Goal: Communication & Community: Answer question/provide support

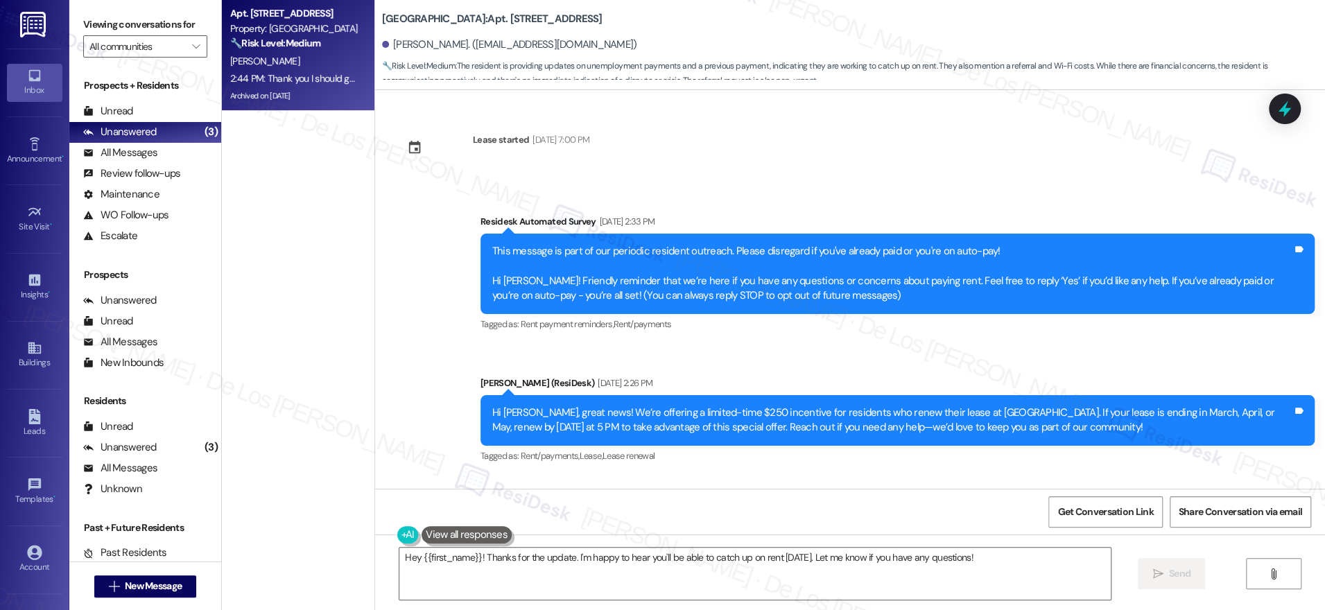
scroll to position [27420, 0]
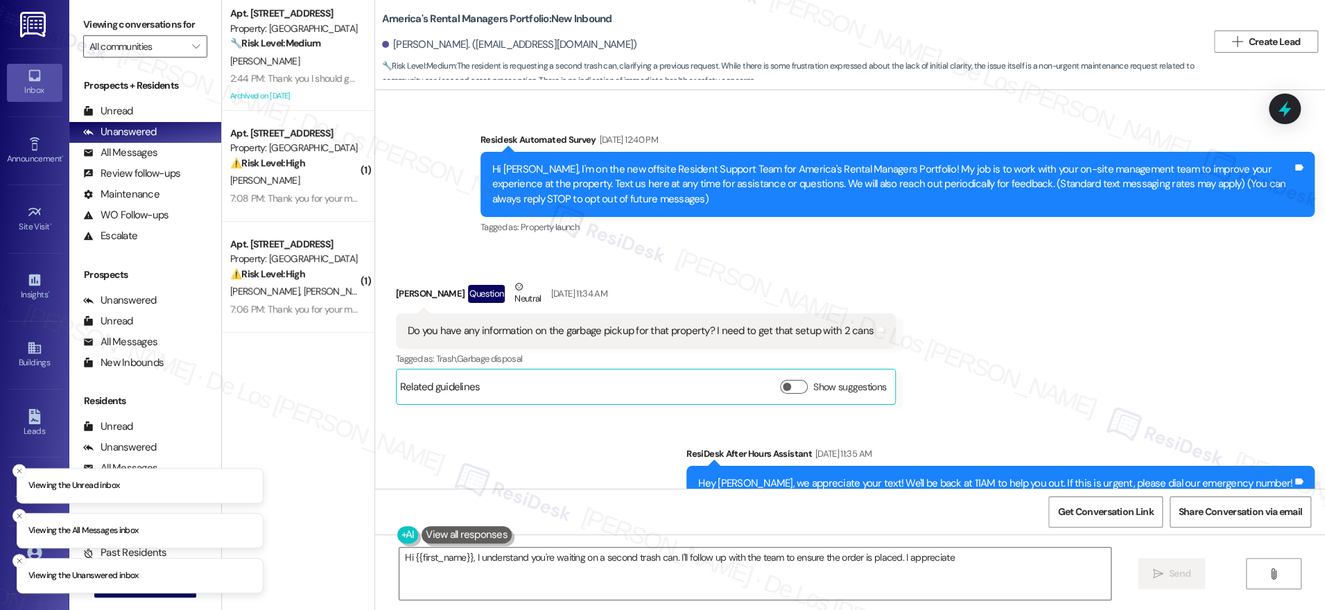
scroll to position [8397, 0]
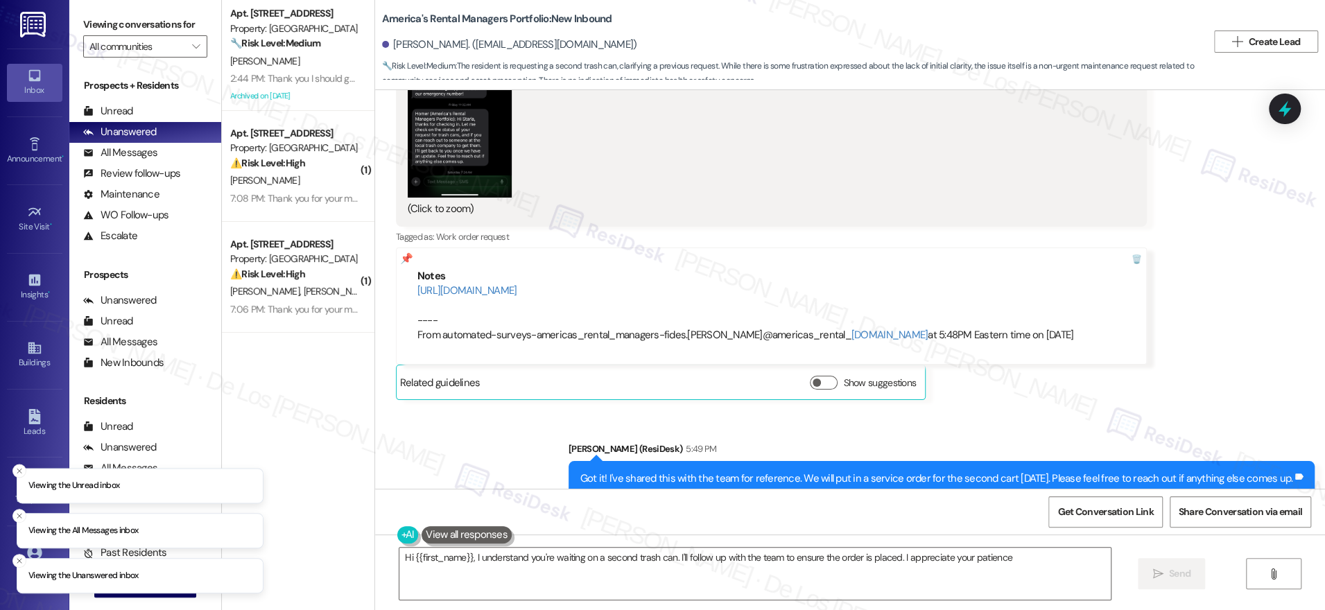
type textarea "Hi {{first_name}}, I understand you're waiting on a second trash can. I'll foll…"
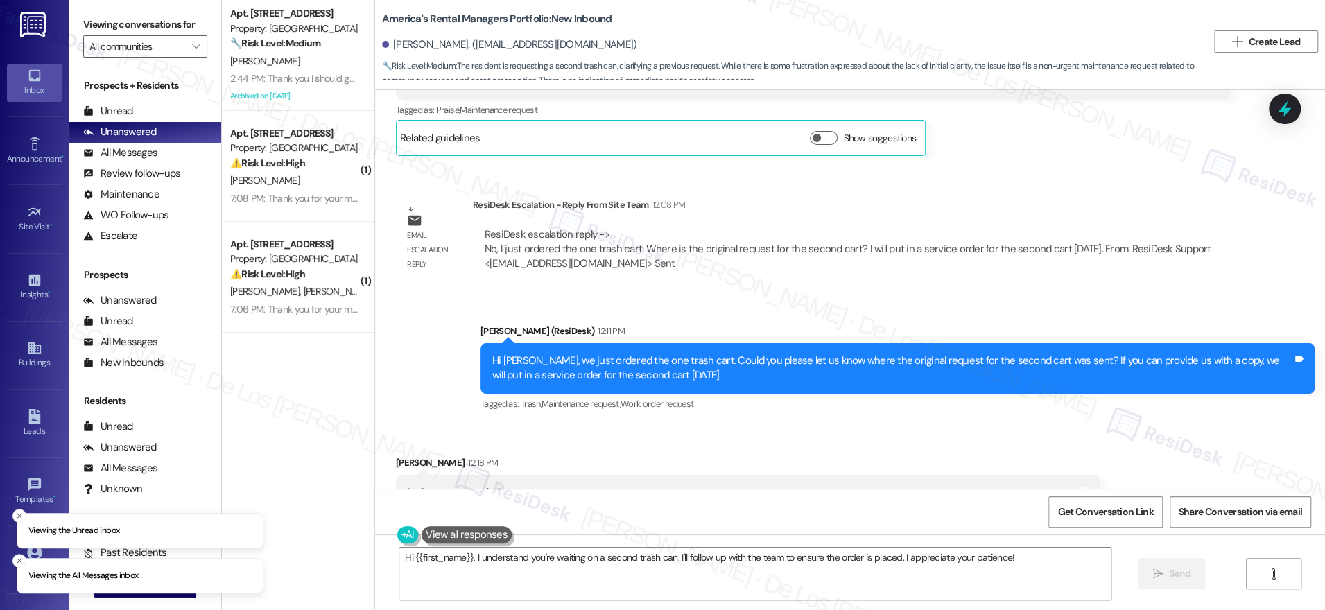
scroll to position [6893, 0]
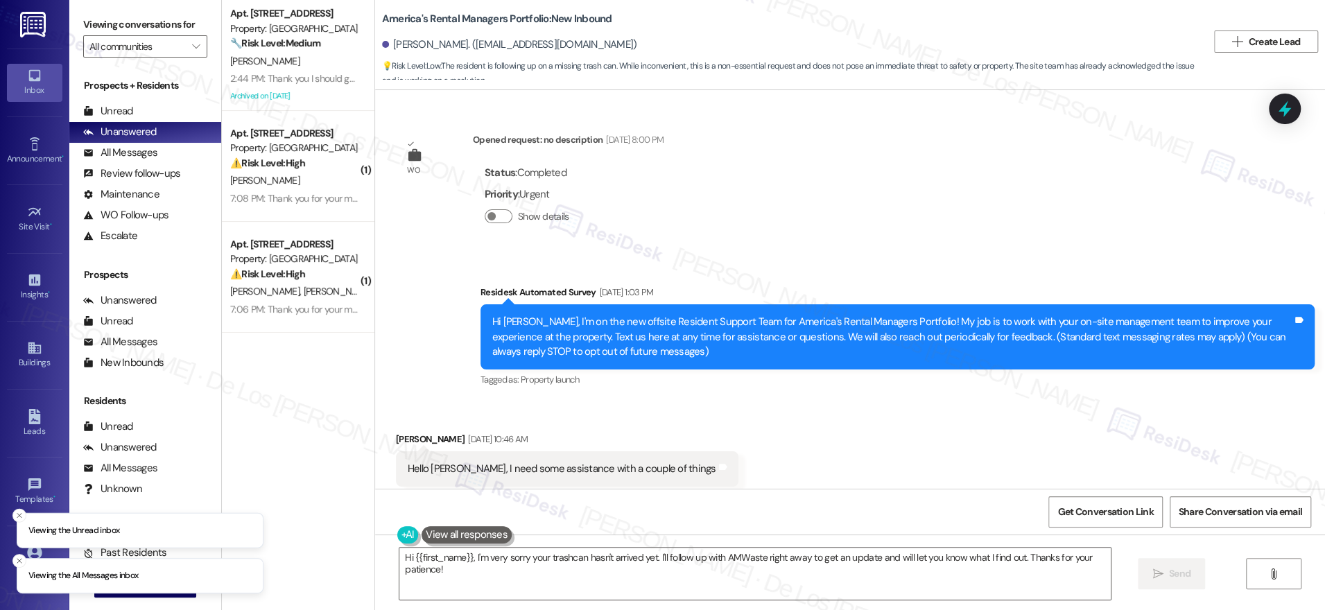
scroll to position [4642, 0]
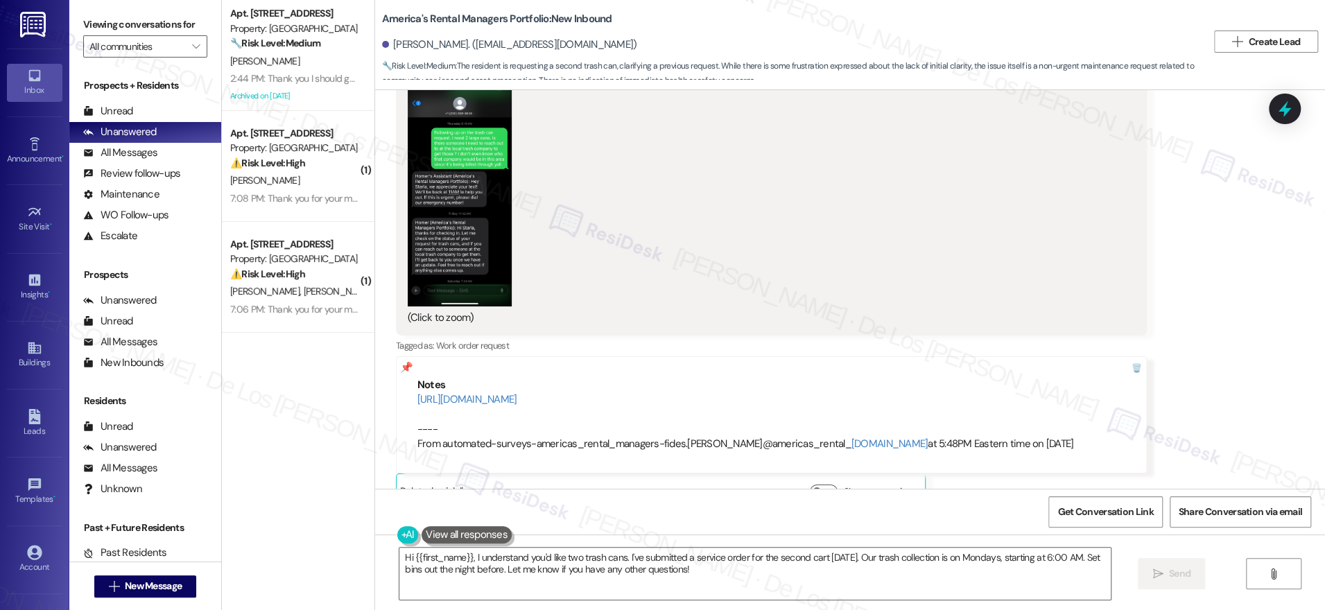
scroll to position [8134, 0]
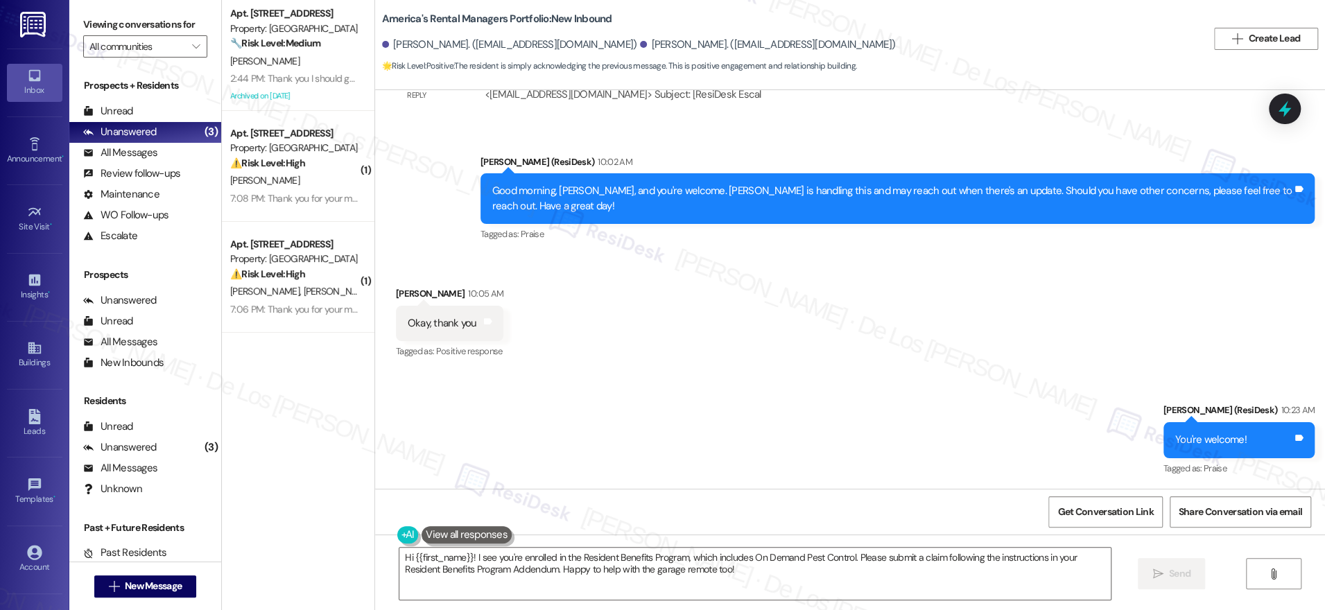
scroll to position [1754, 0]
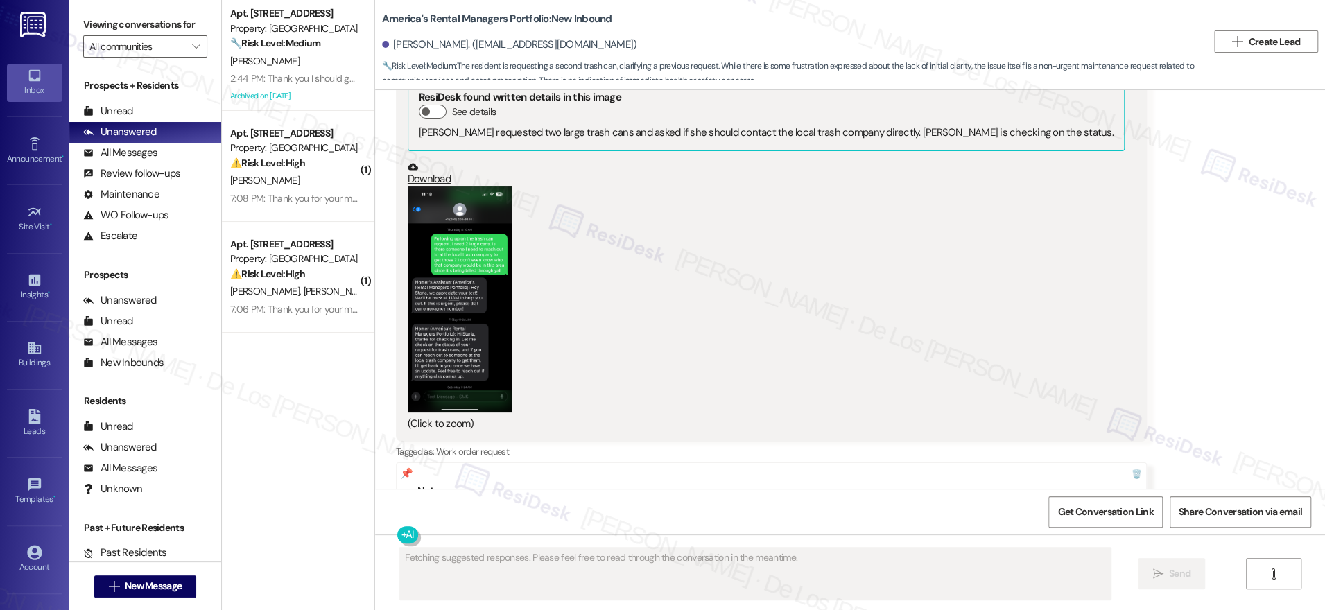
scroll to position [8397, 0]
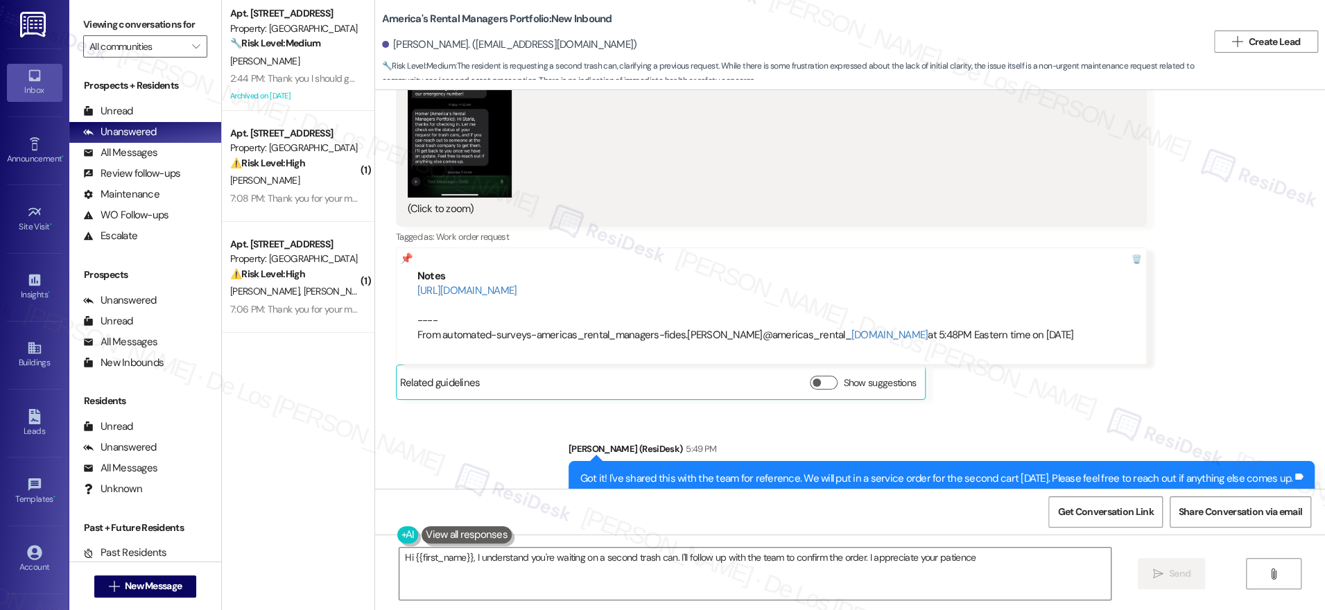
type textarea "Hi {{first_name}}, I understand you're waiting on a second trash can. I'll foll…"
click at [636, 369] on div "Related guidelines Show suggestions" at bounding box center [660, 382] width 521 height 27
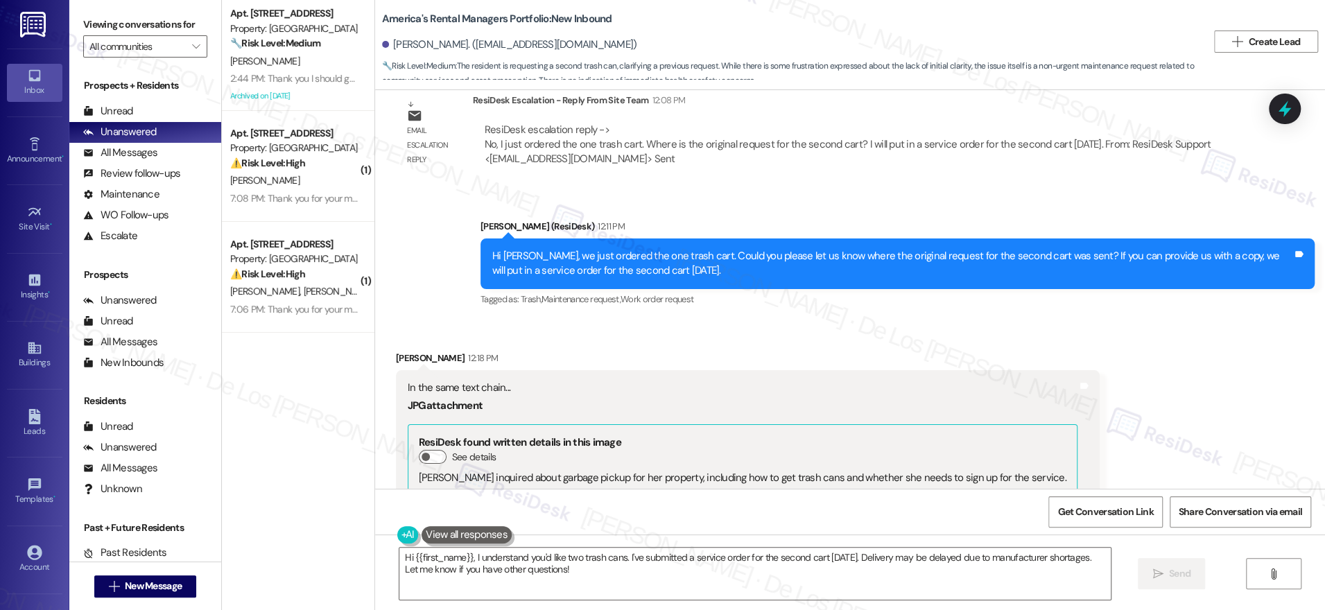
scroll to position [7094, 0]
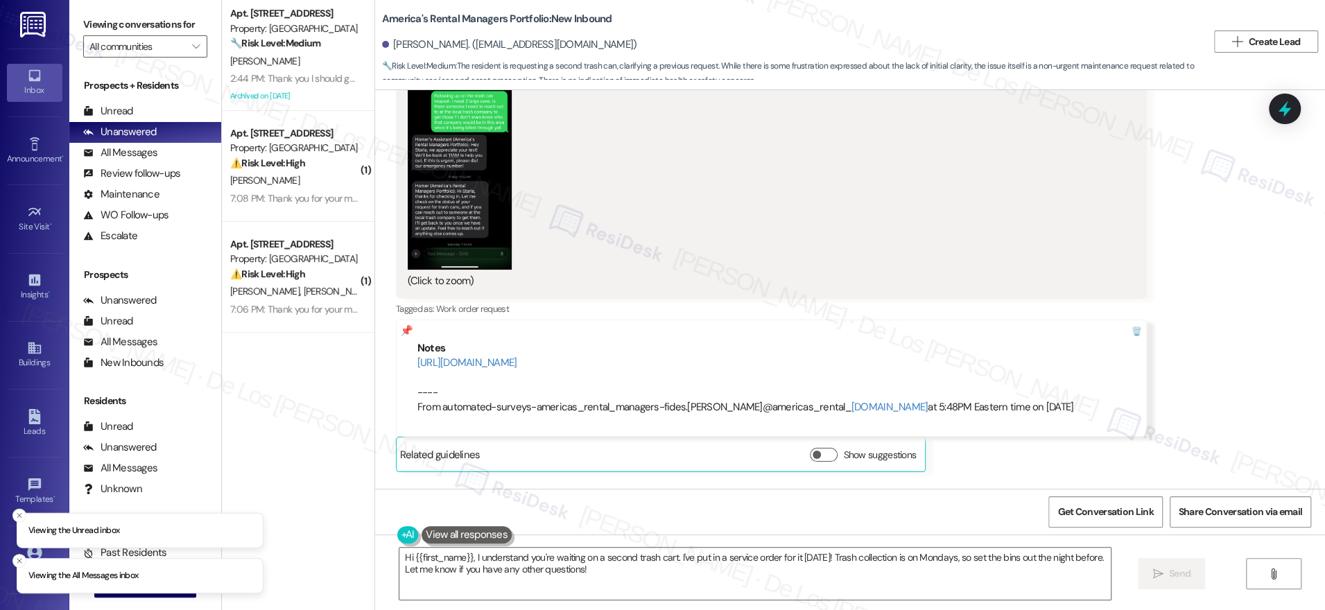
scroll to position [8397, 0]
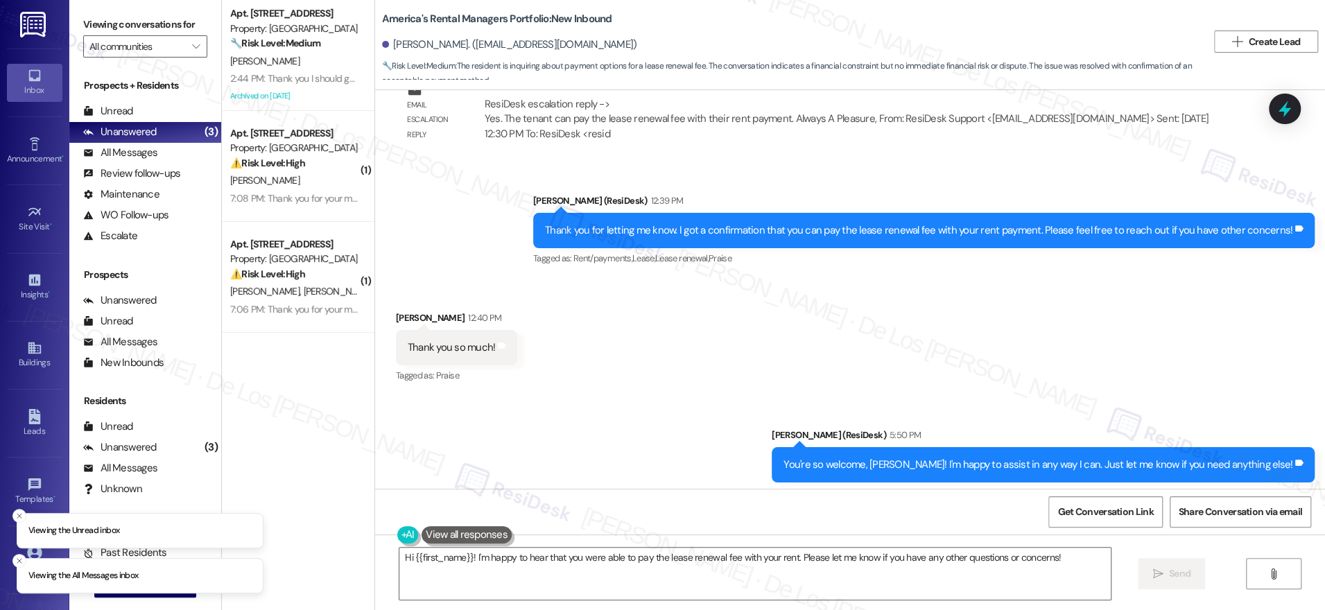
scroll to position [1423, 0]
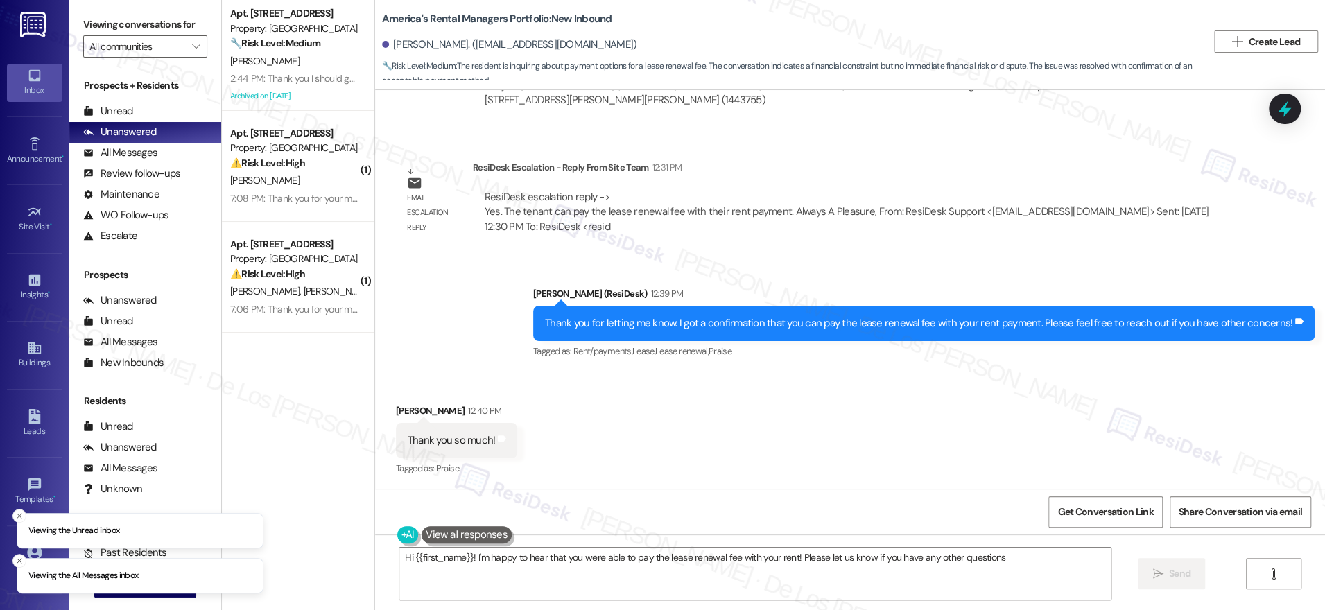
type textarea "Hi {{first_name}}! I'm happy to hear that you were able to pay the lease renewa…"
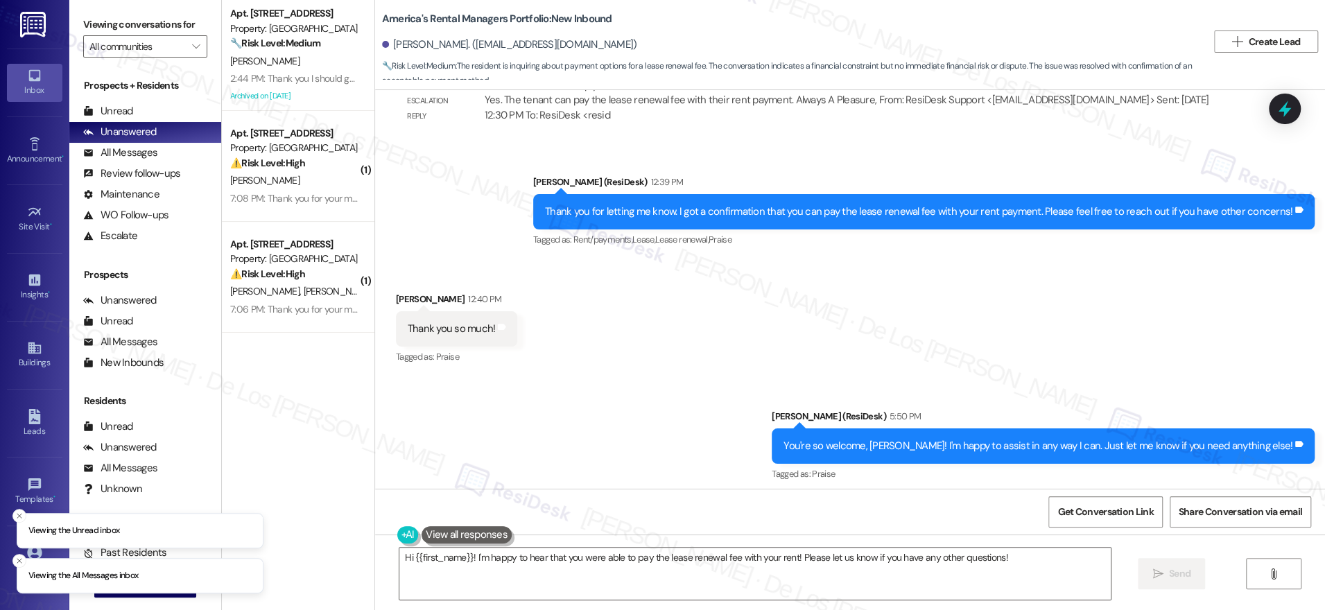
scroll to position [1423, 0]
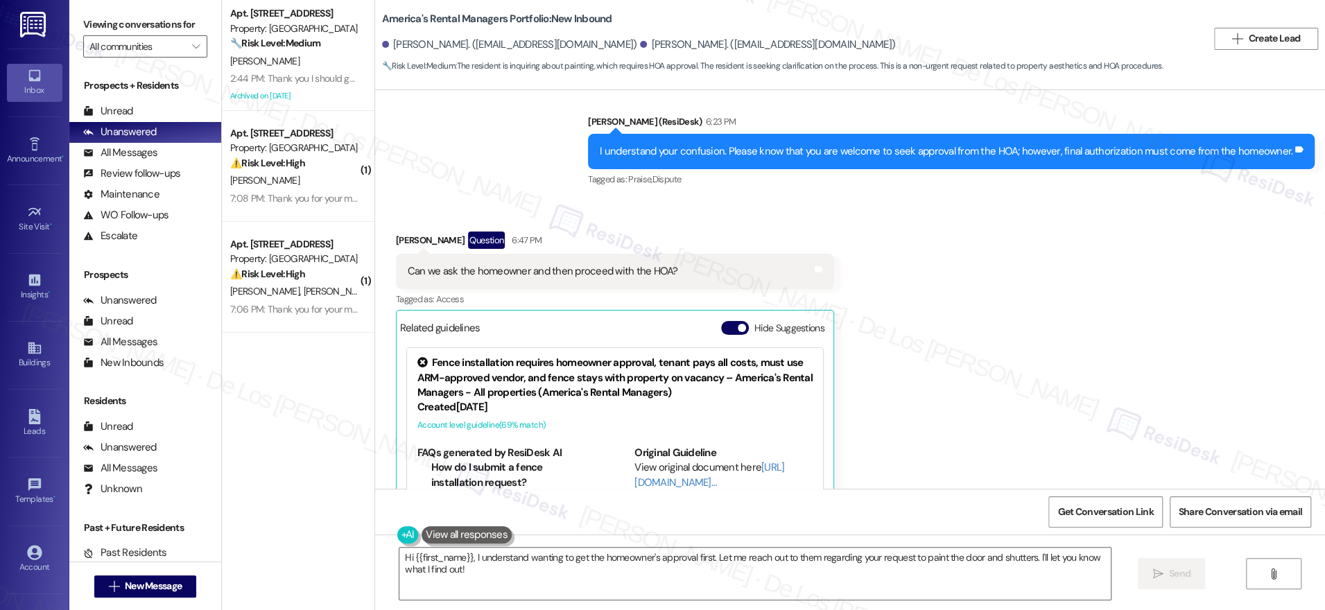
scroll to position [5332, 0]
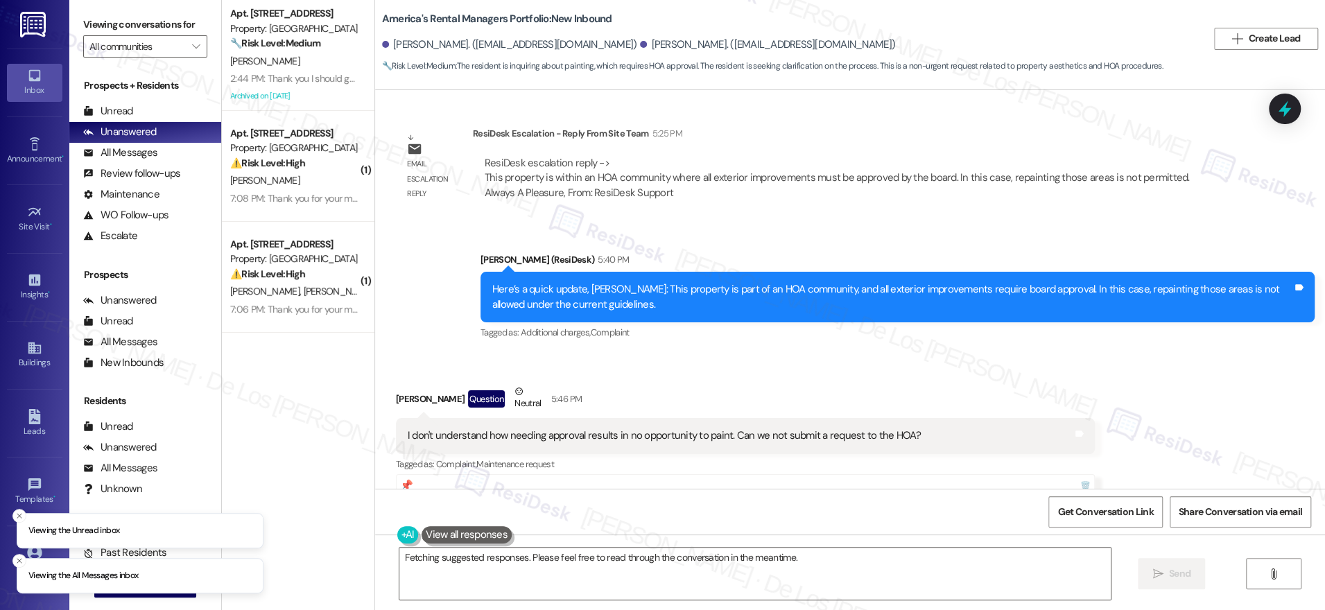
scroll to position [4434, 0]
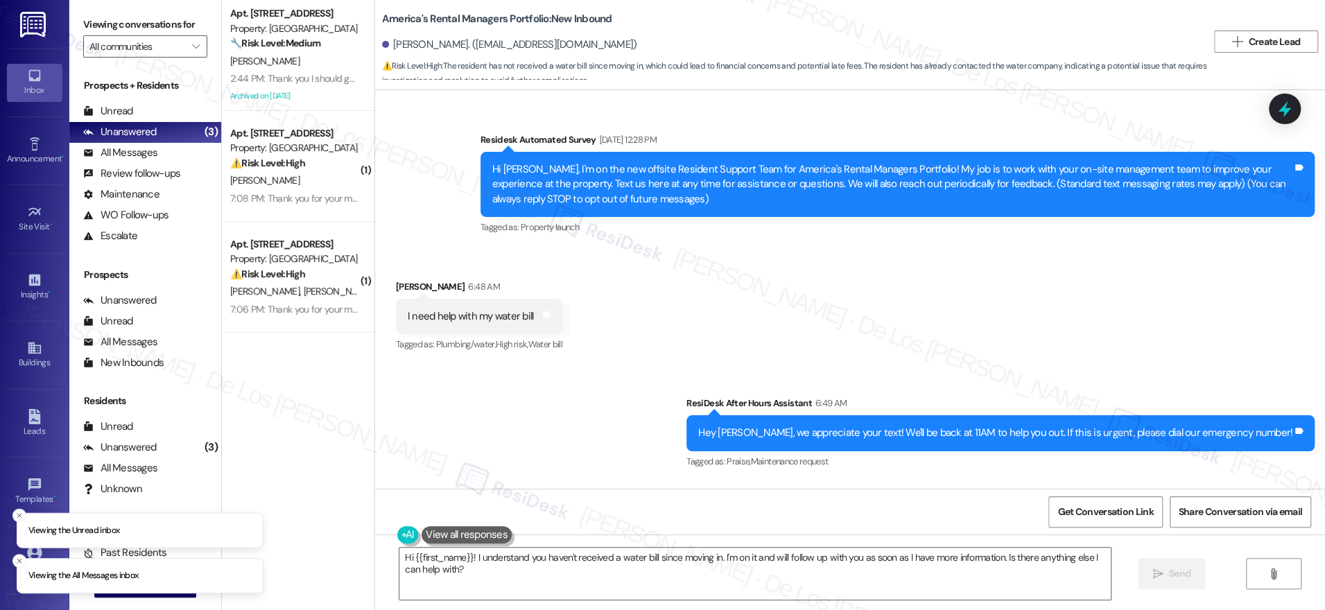
scroll to position [1040, 0]
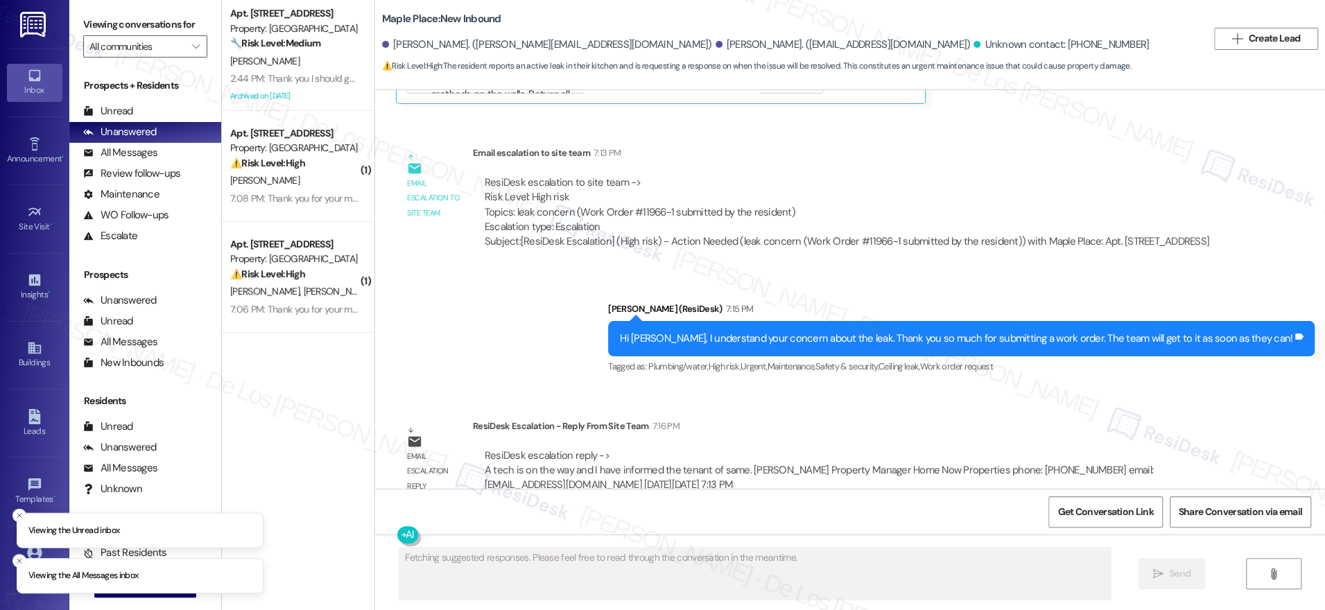
scroll to position [1057, 0]
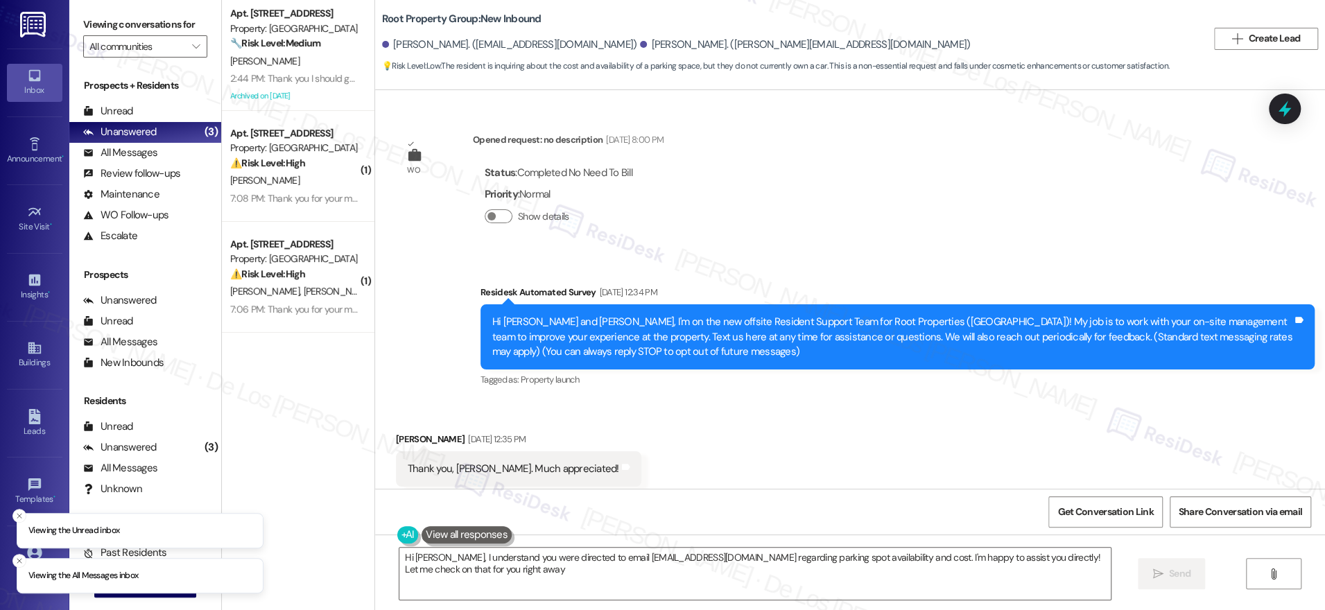
type textarea "Hi [PERSON_NAME], I understand you were directed to email [EMAIL_ADDRESS][DOMAI…"
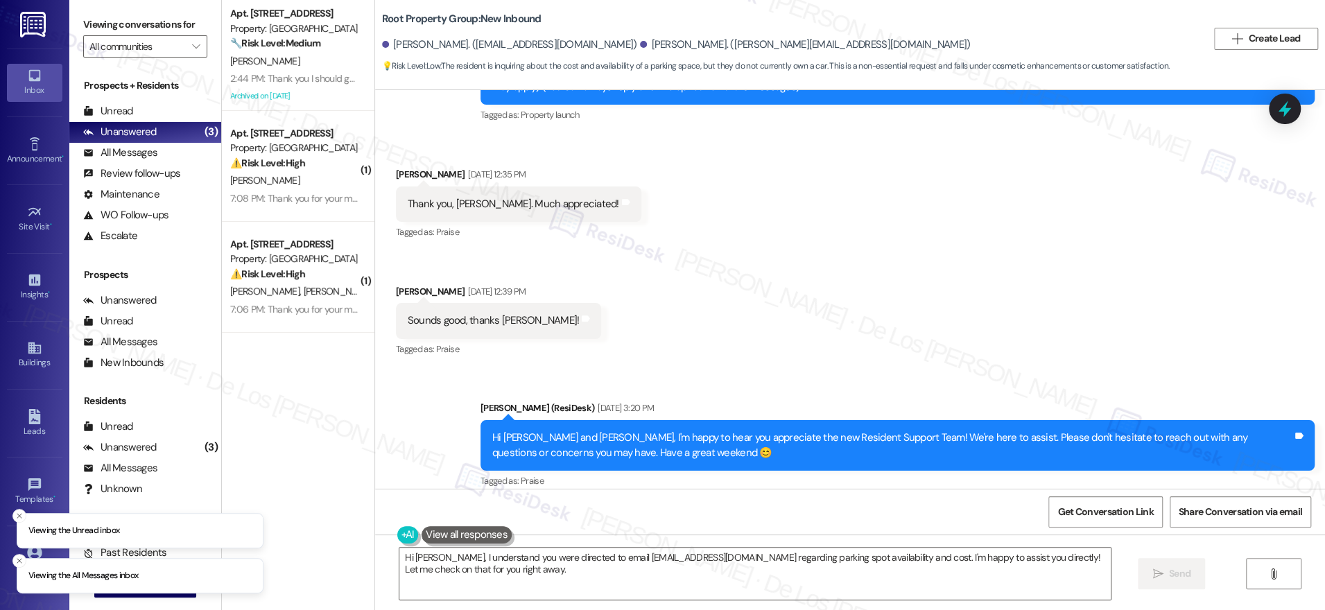
scroll to position [771, 0]
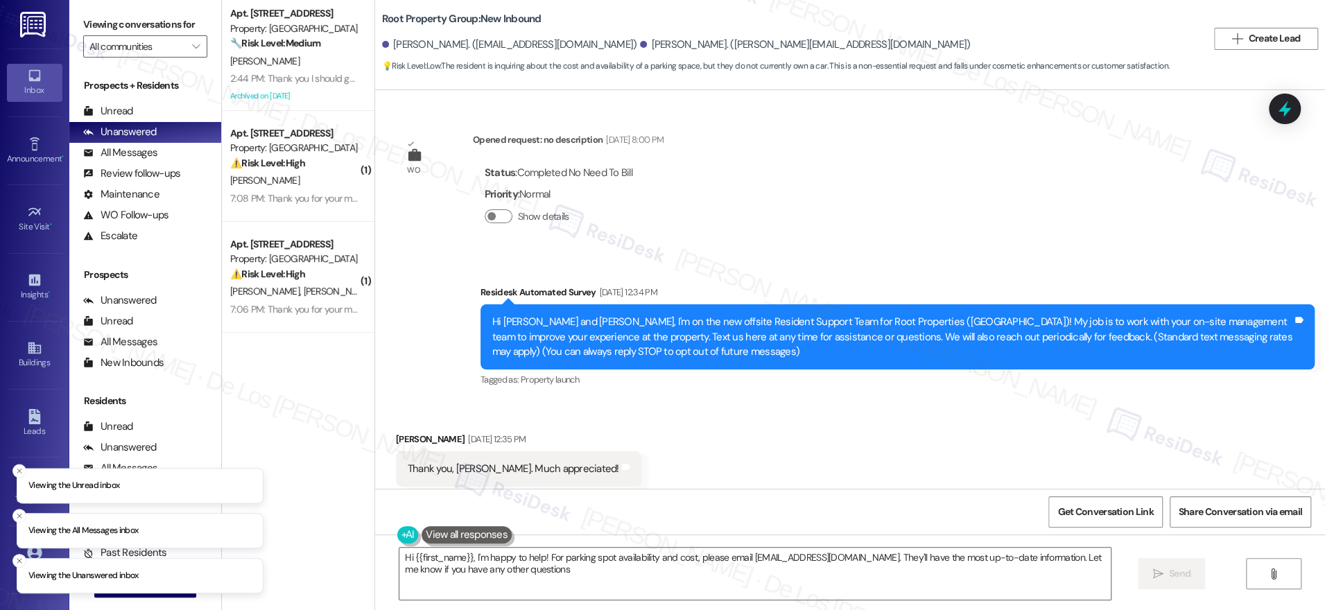
type textarea "Hi {{first_name}}, I'm happy to help! For parking spot availability and cost, p…"
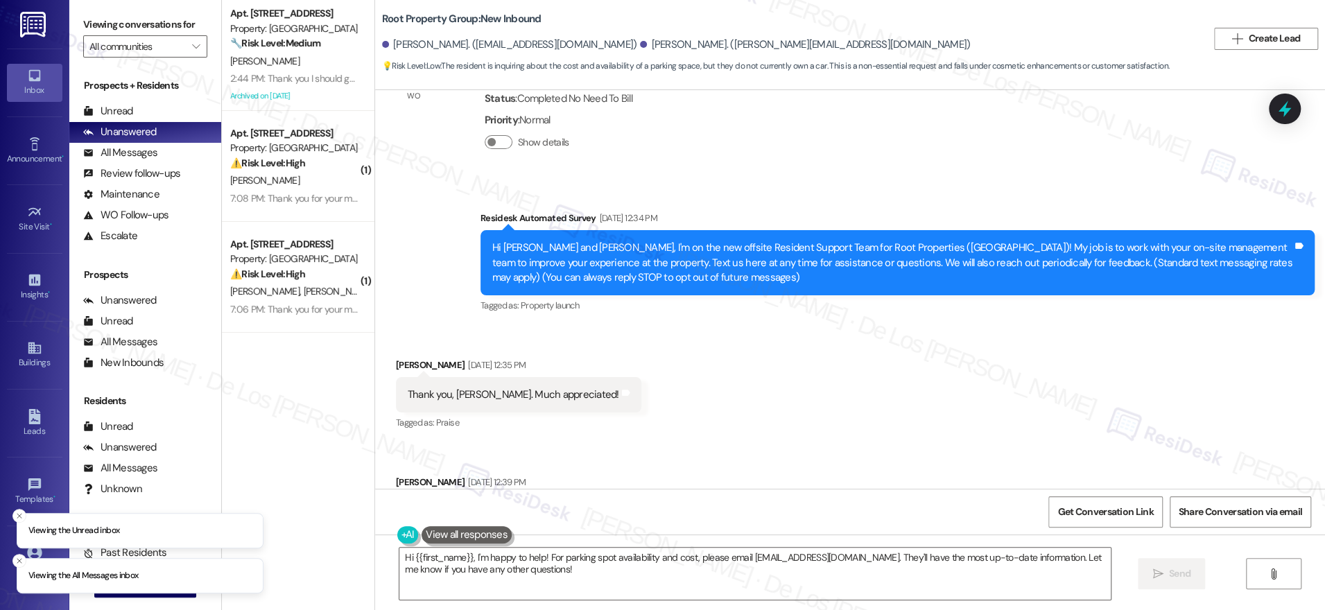
scroll to position [265, 0]
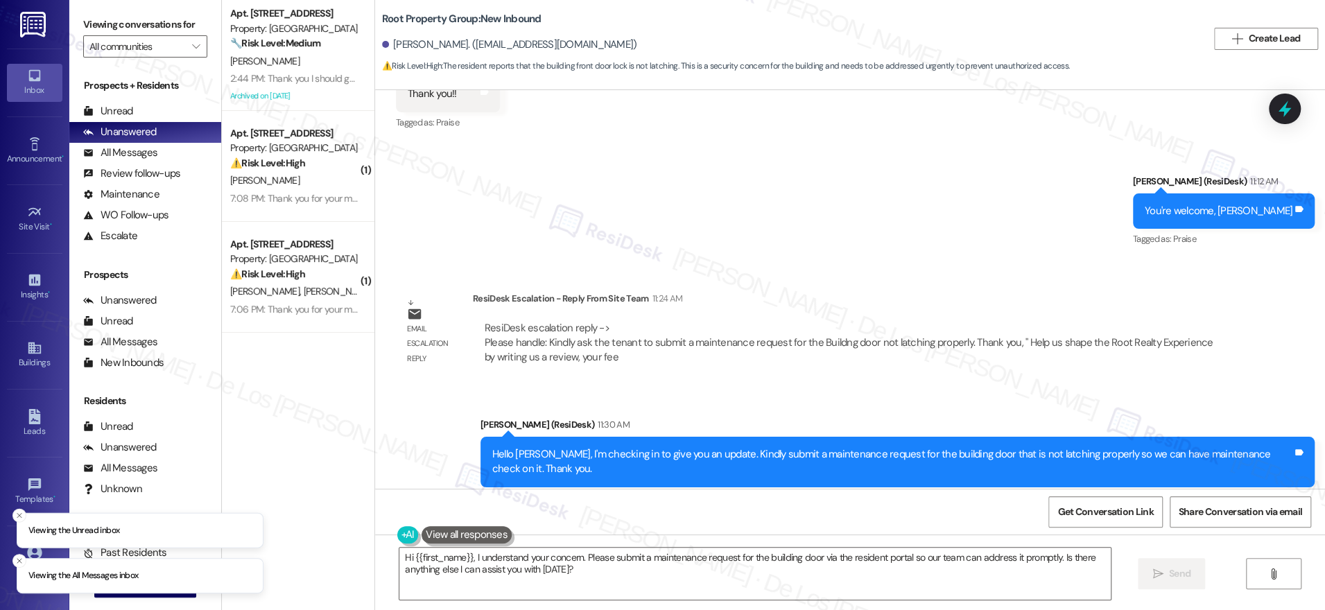
scroll to position [1242, 0]
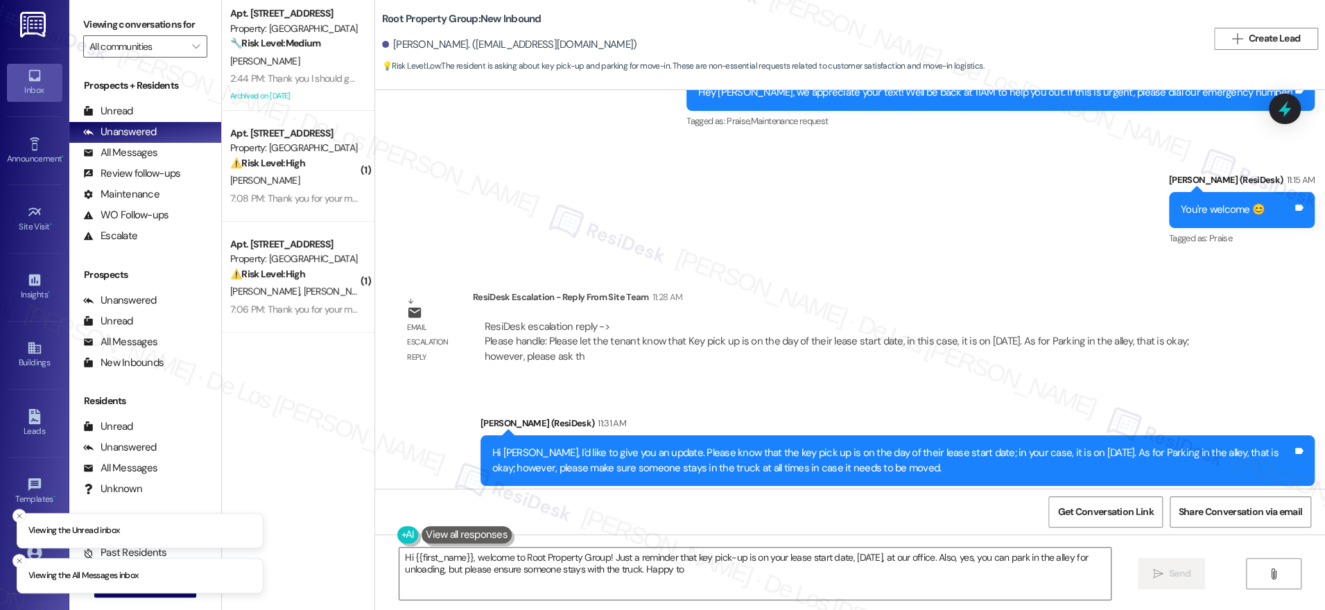
scroll to position [2844, 0]
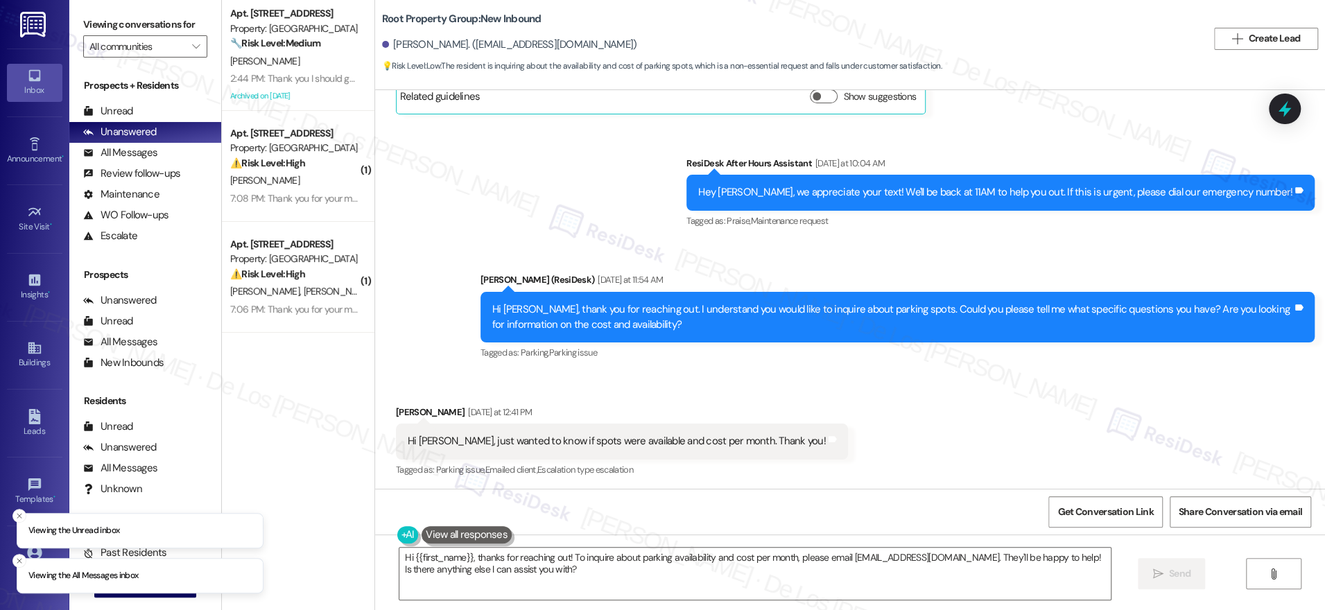
scroll to position [1394, 0]
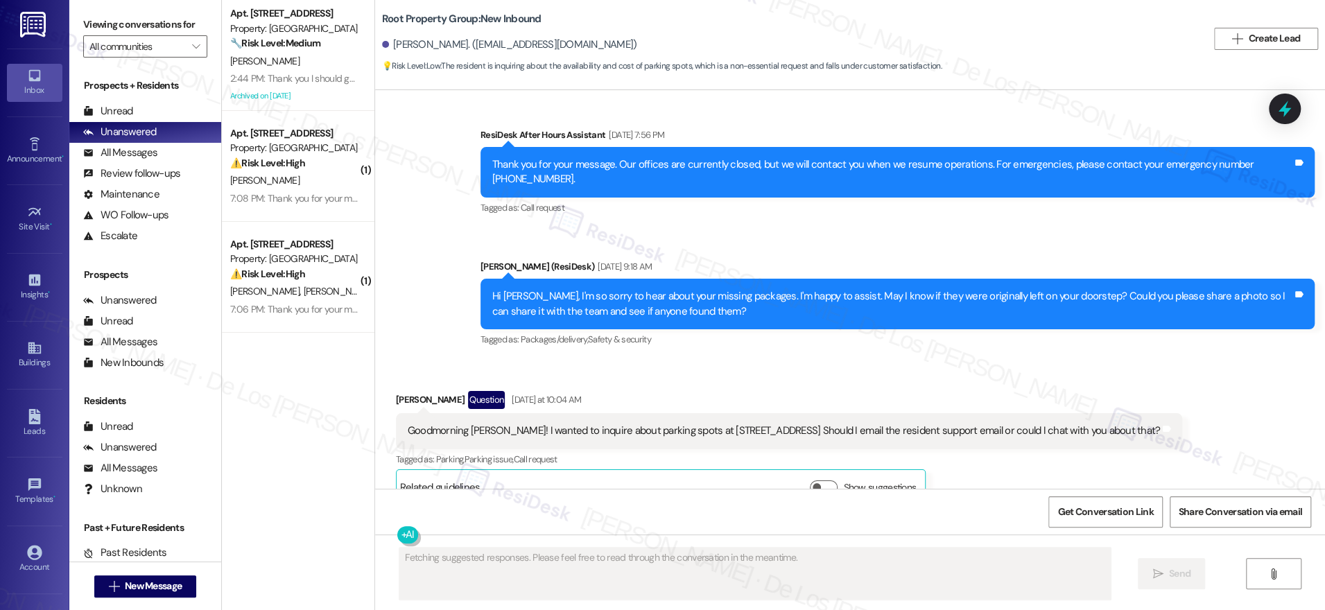
scroll to position [471, 0]
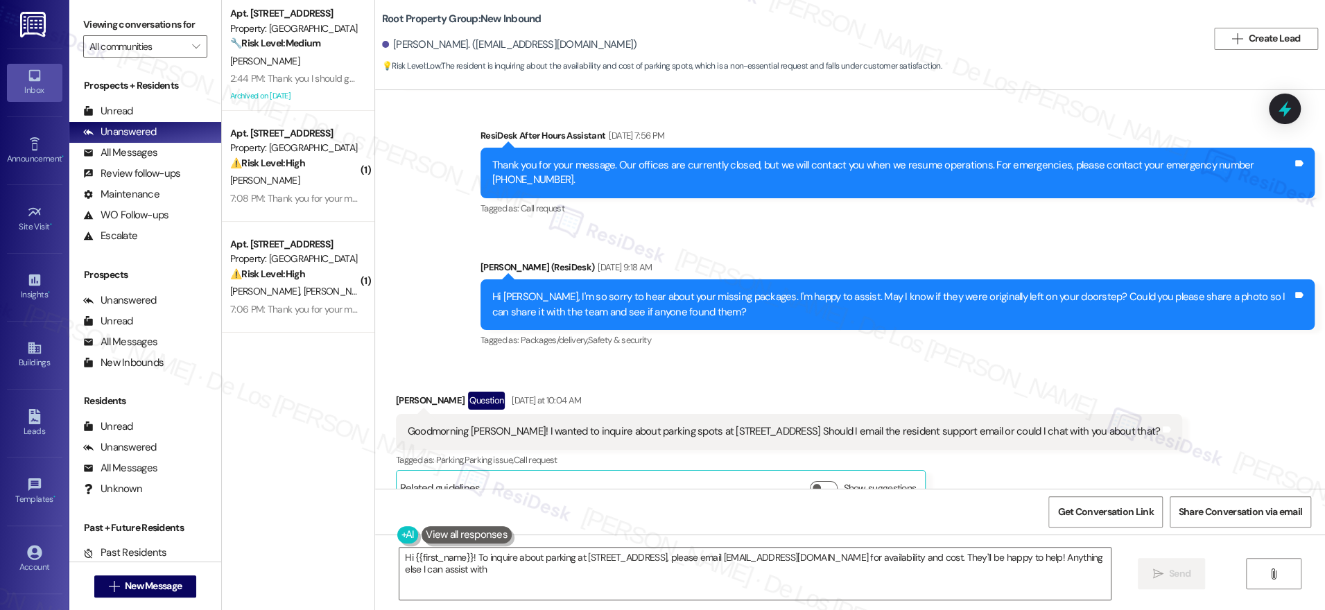
type textarea "Hi {{first_name}}! To inquire about parking at [STREET_ADDRESS], please email […"
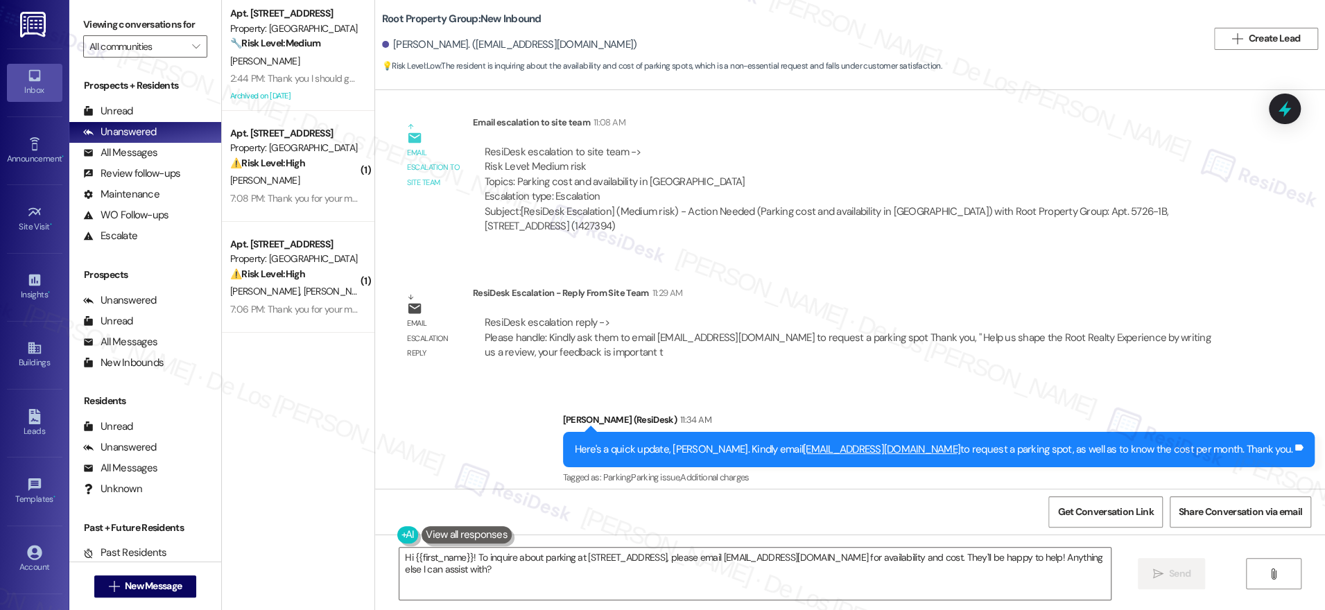
scroll to position [1394, 0]
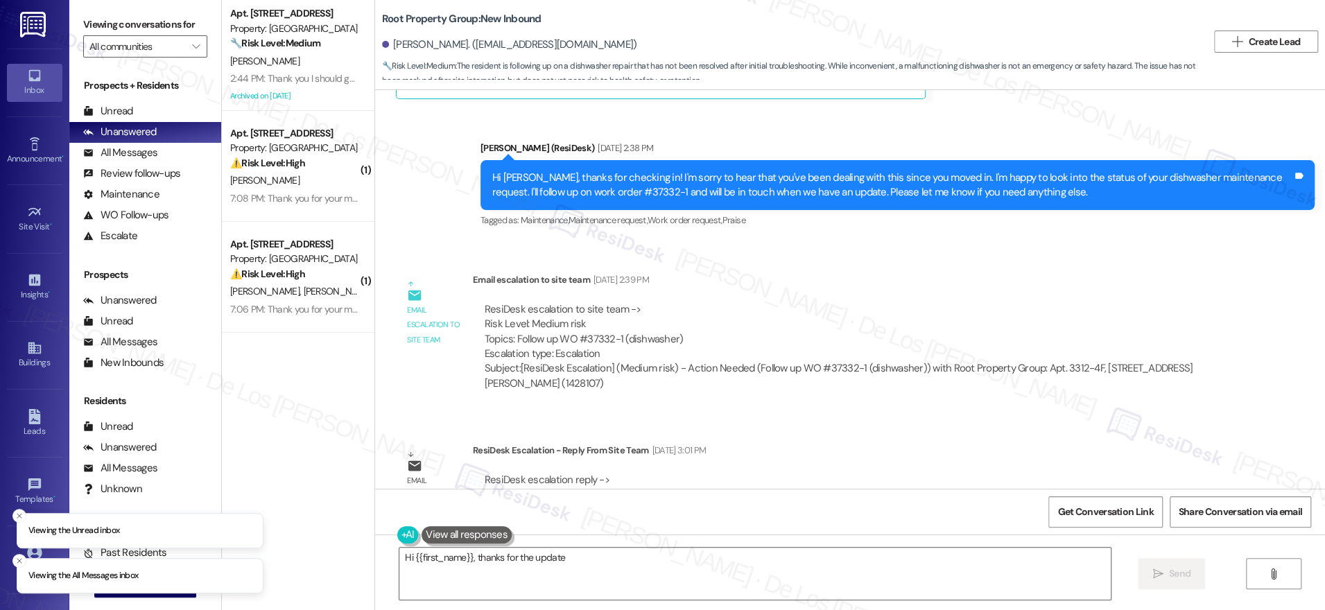
scroll to position [2941, 0]
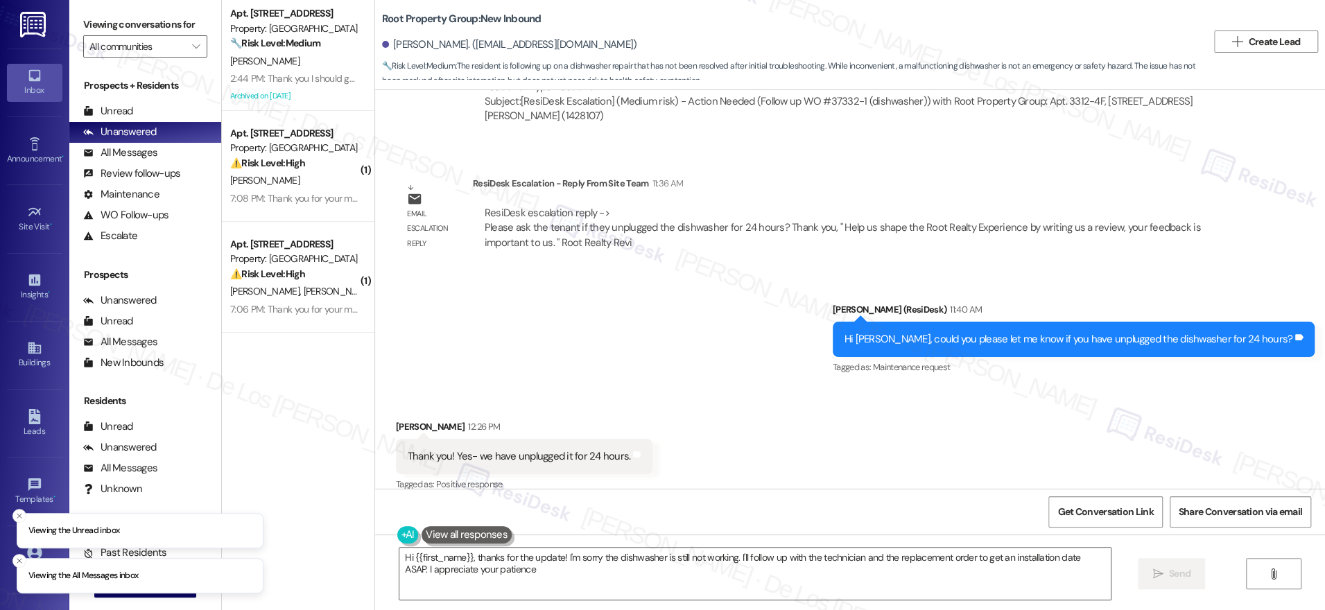
type textarea "Hi {{first_name}}, thanks for the update! I'm sorry the dishwasher is still not…"
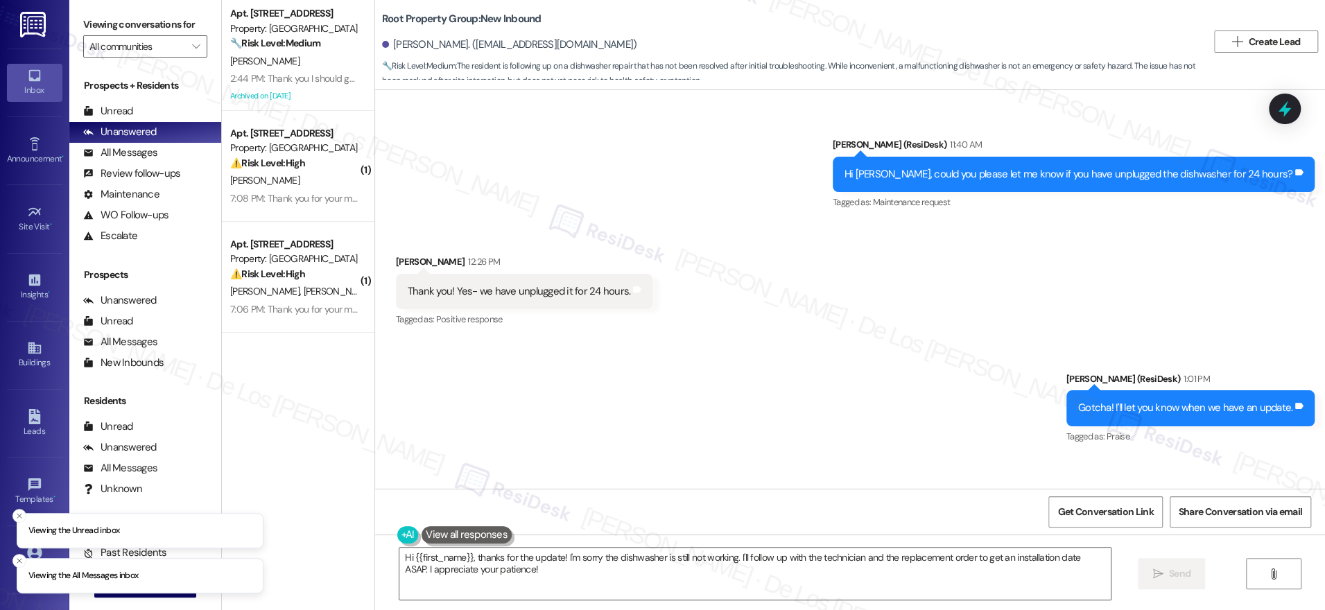
scroll to position [3238, 0]
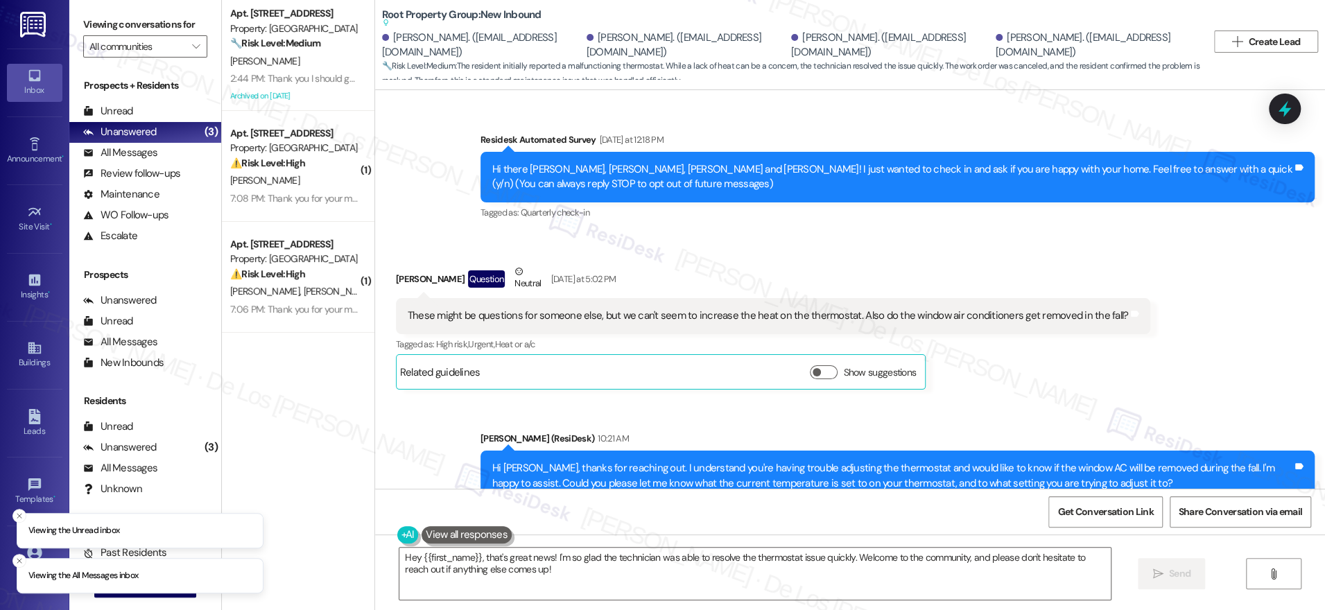
scroll to position [1396, 0]
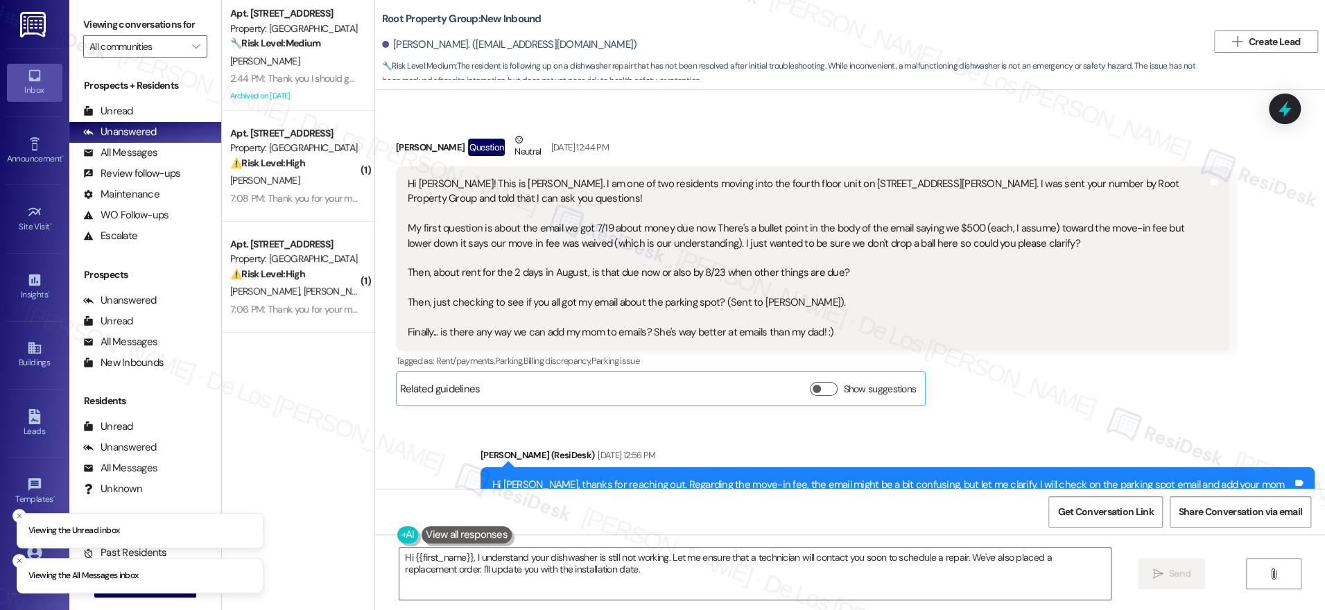
scroll to position [1707, 0]
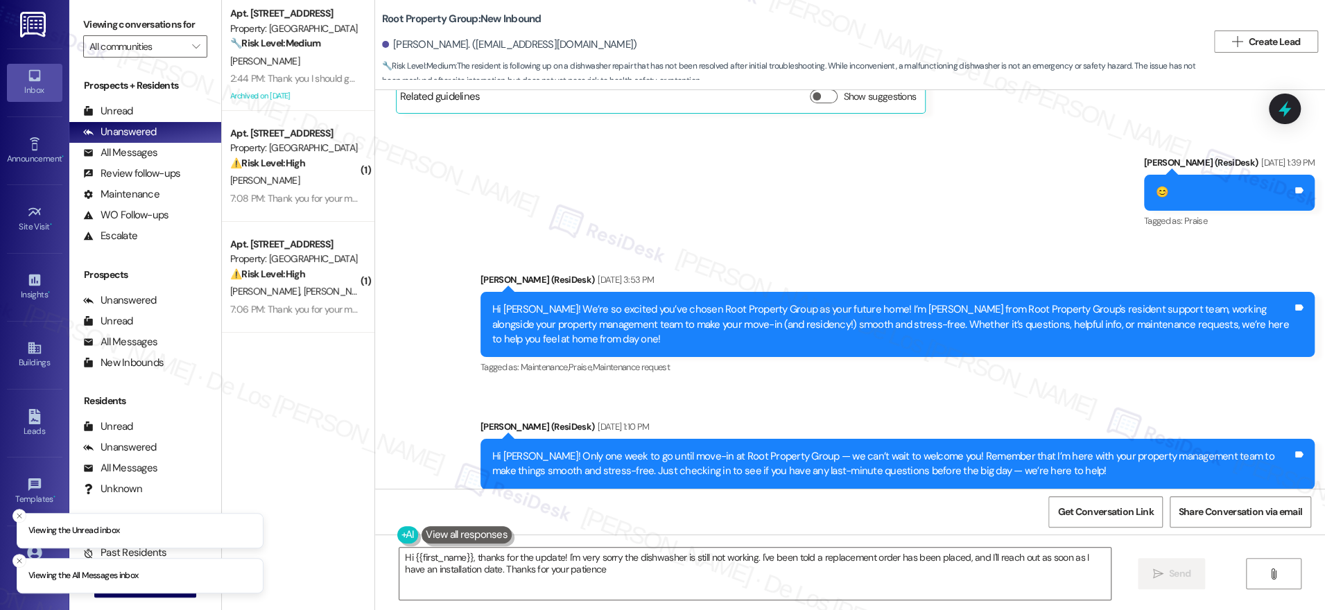
type textarea "Hi {{first_name}}, thanks for the update! I'm very sorry the dishwasher is stil…"
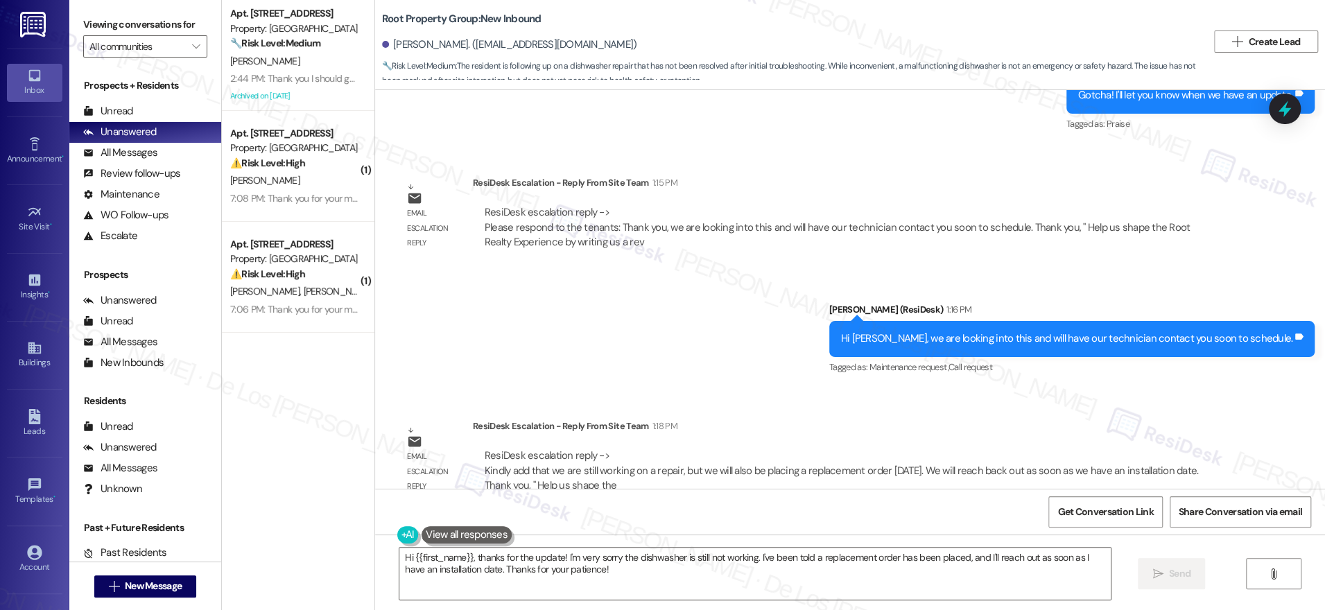
scroll to position [3414, 0]
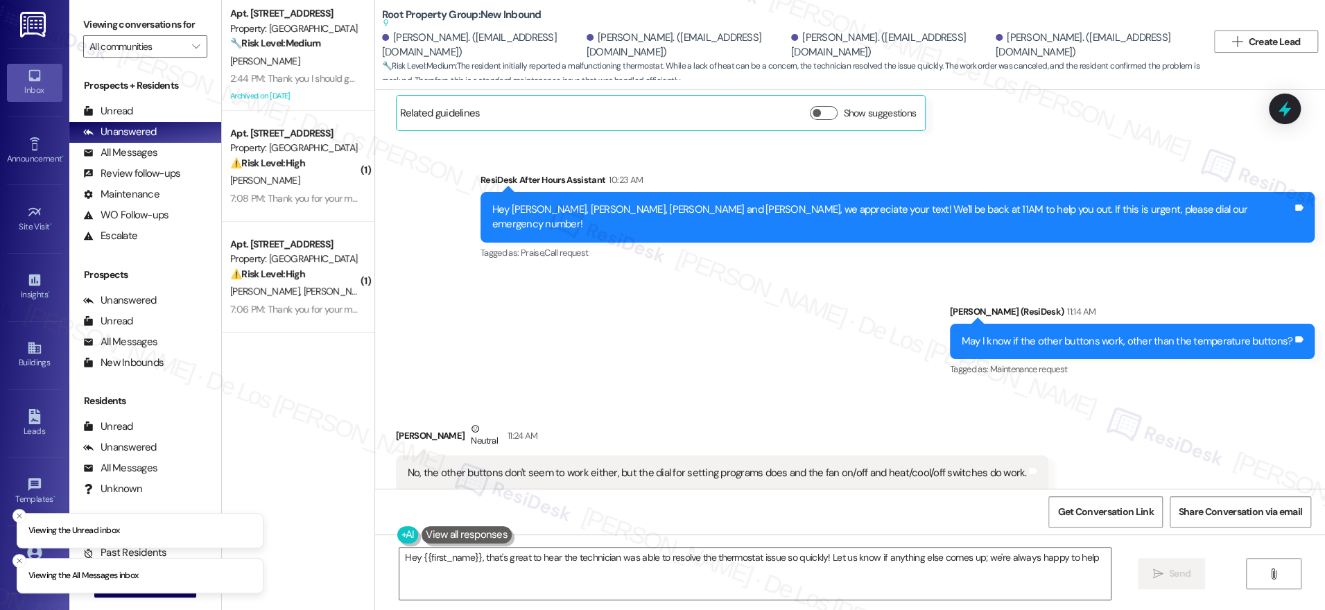
type textarea "Hey {{first_name}}, that's great to hear the technician was able to resolve the…"
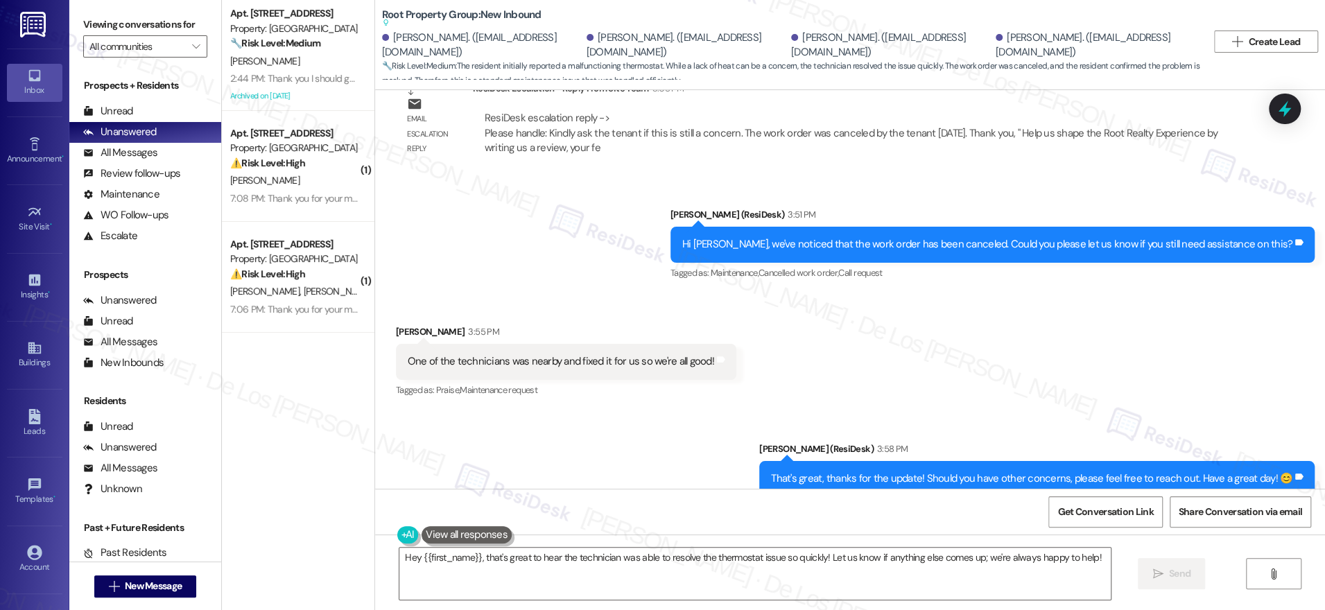
scroll to position [2525, 0]
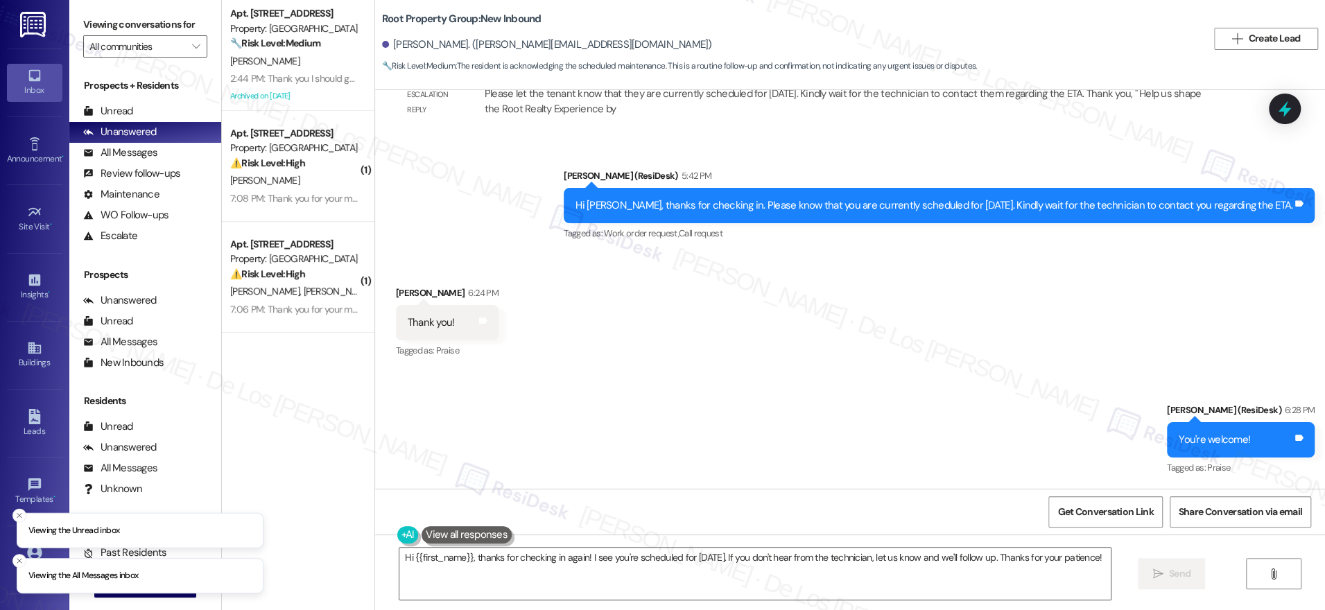
scroll to position [3124, 0]
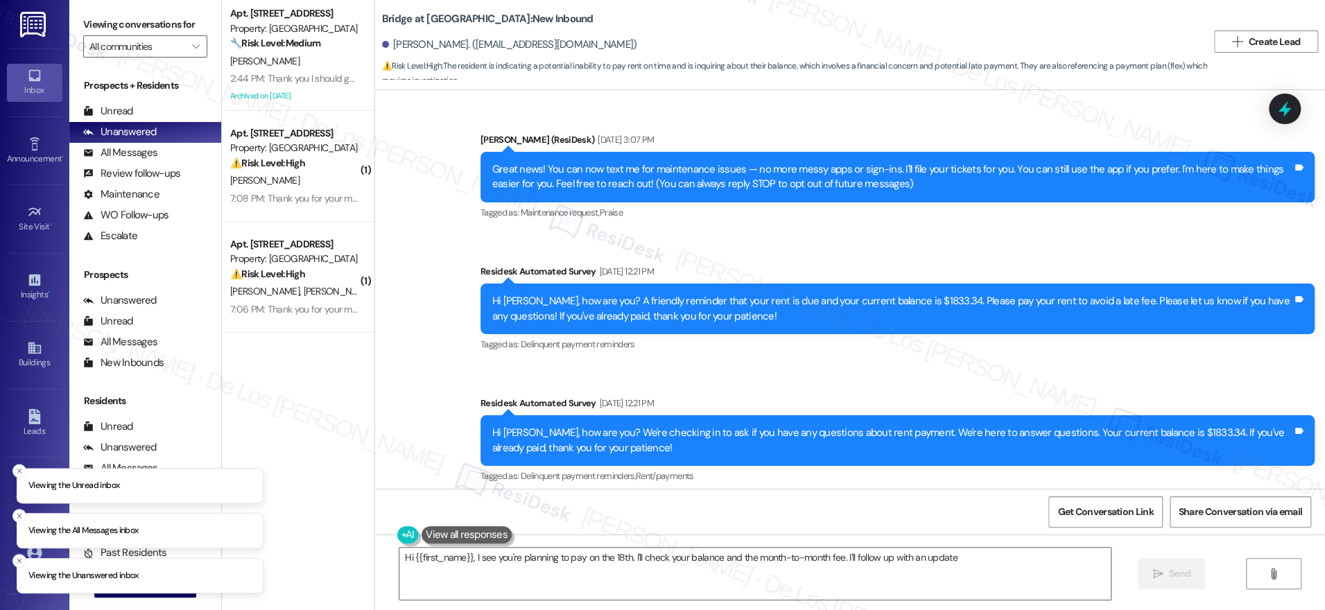
type textarea "Hi {{first_name}}, I see you're planning to pay on the 18th. I'll check your ba…"
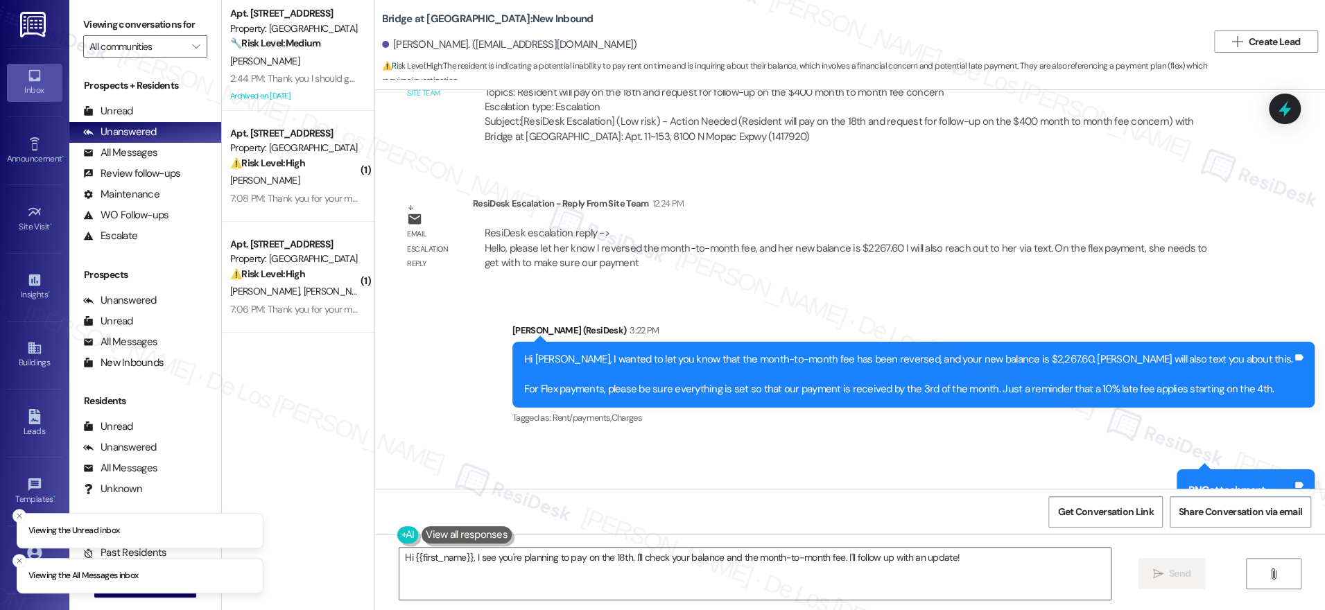
scroll to position [1304, 0]
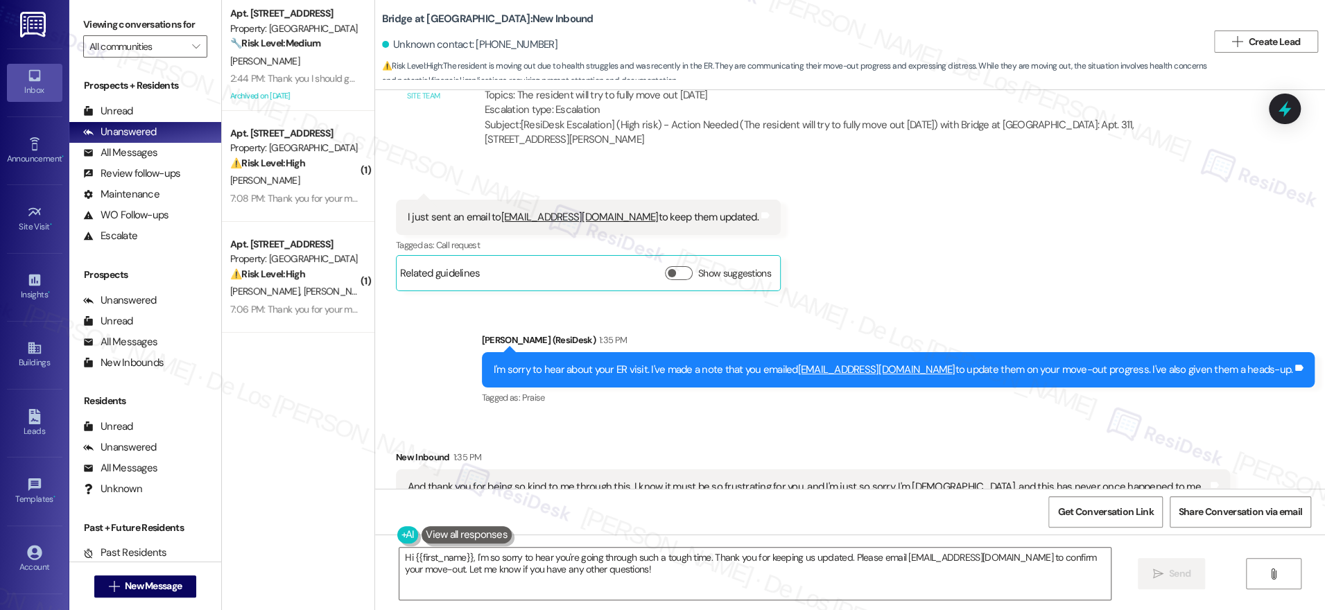
scroll to position [43254, 0]
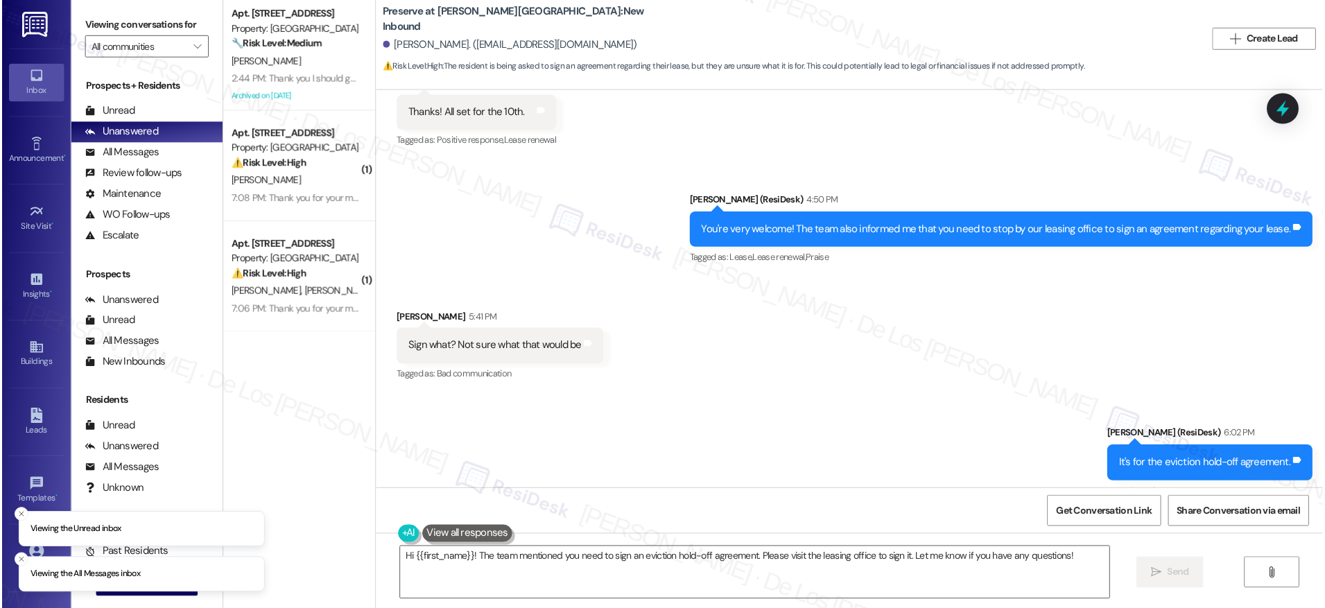
scroll to position [11896, 0]
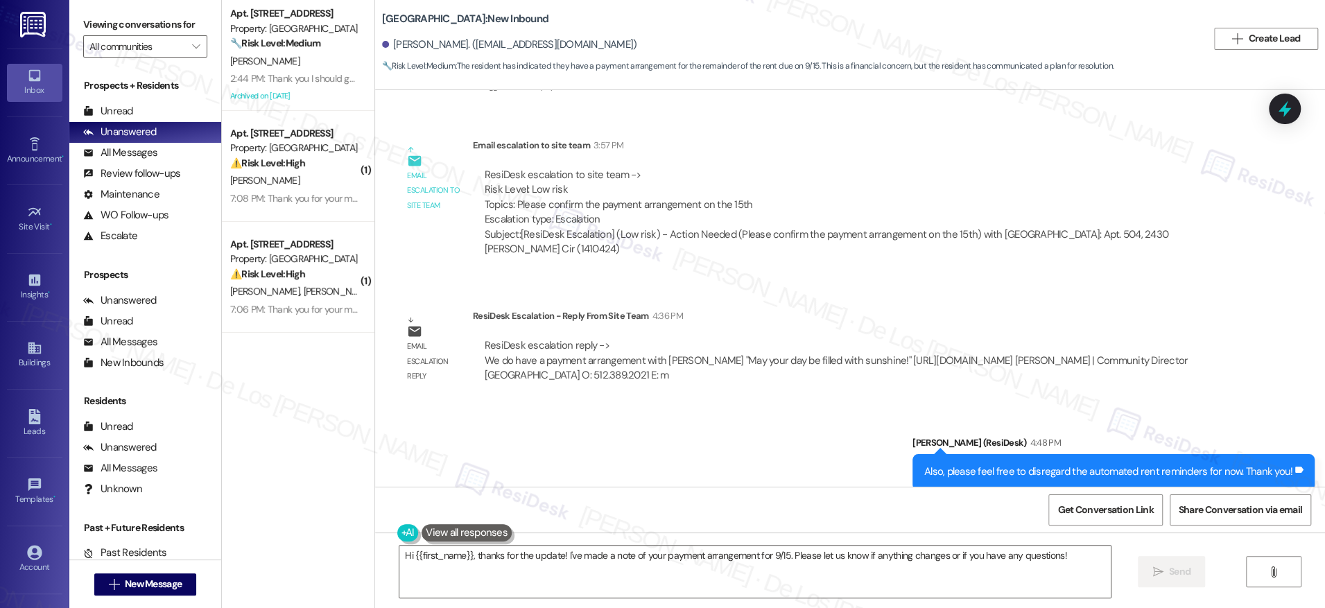
scroll to position [922, 0]
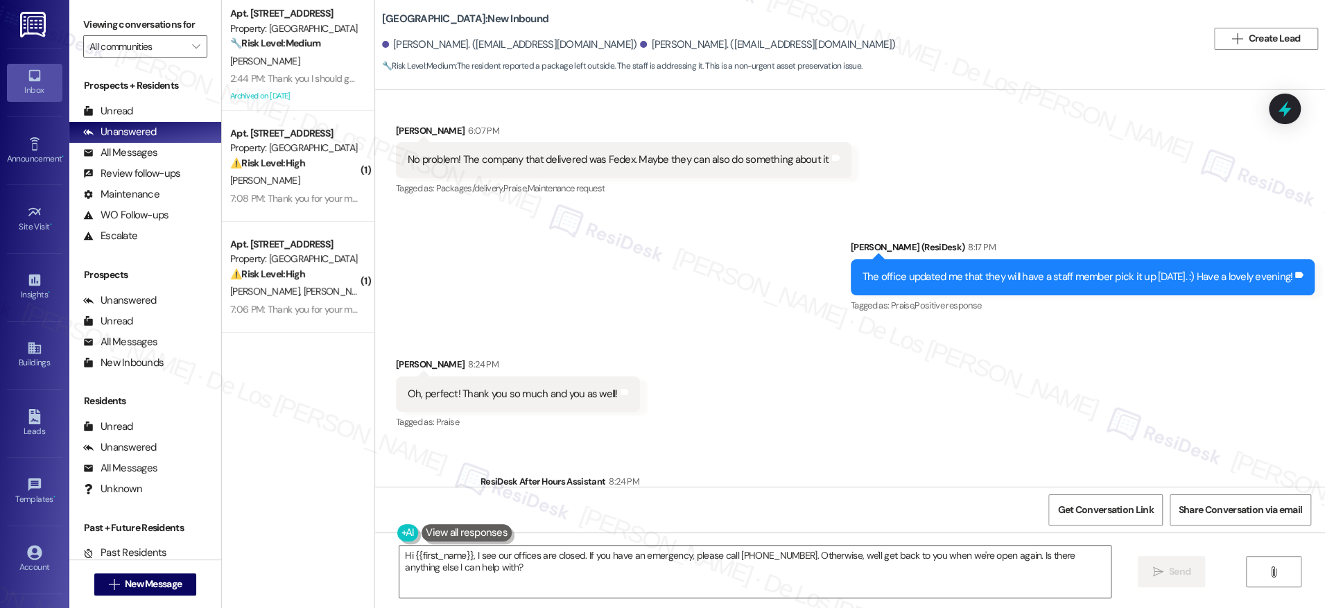
scroll to position [1910, 0]
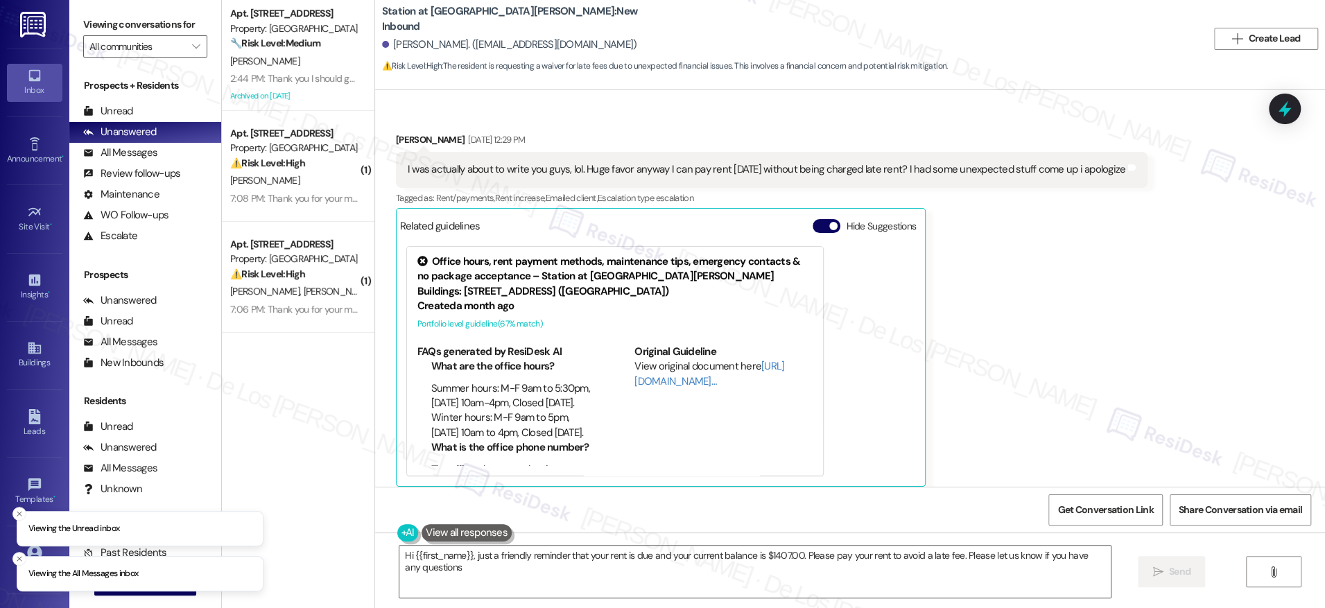
type textarea "Hi {{first_name}}, just a friendly reminder that your rent is due and your curr…"
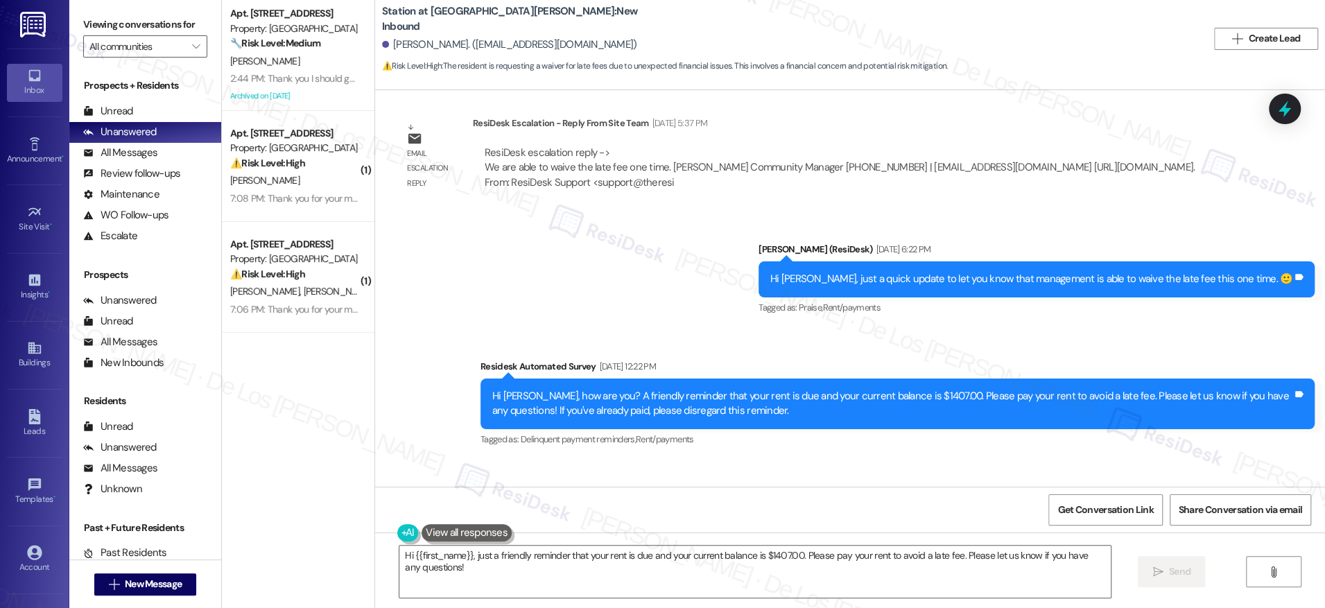
scroll to position [1170, 0]
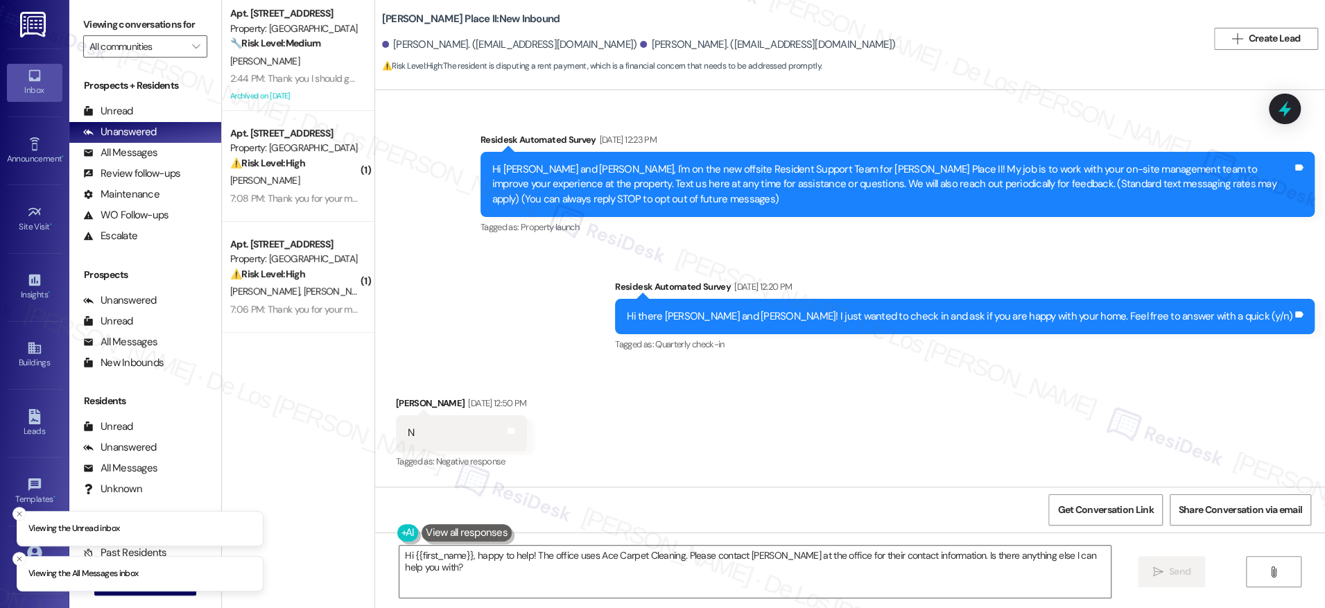
scroll to position [2867, 0]
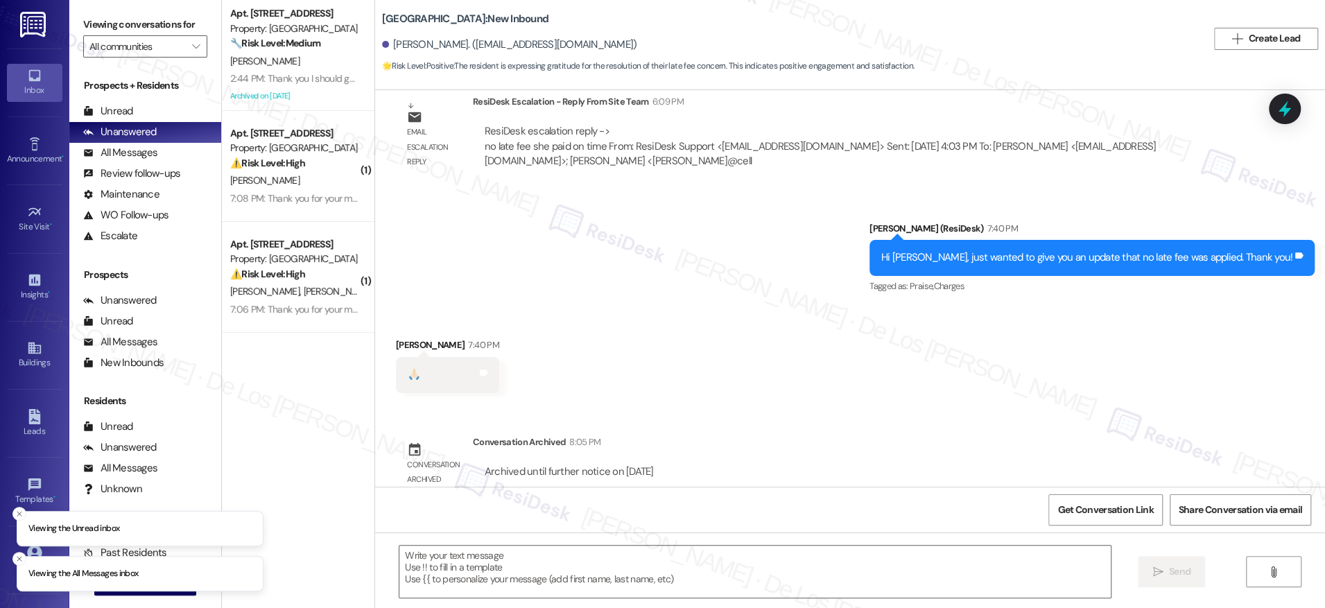
scroll to position [1979, 0]
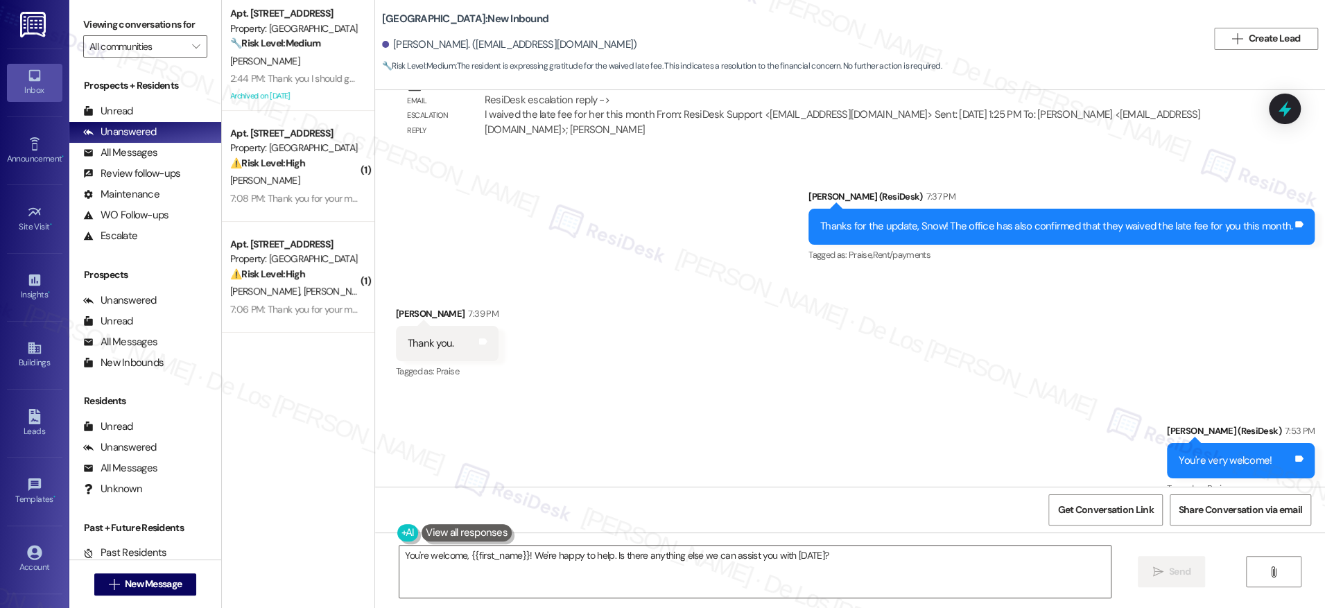
scroll to position [2498, 0]
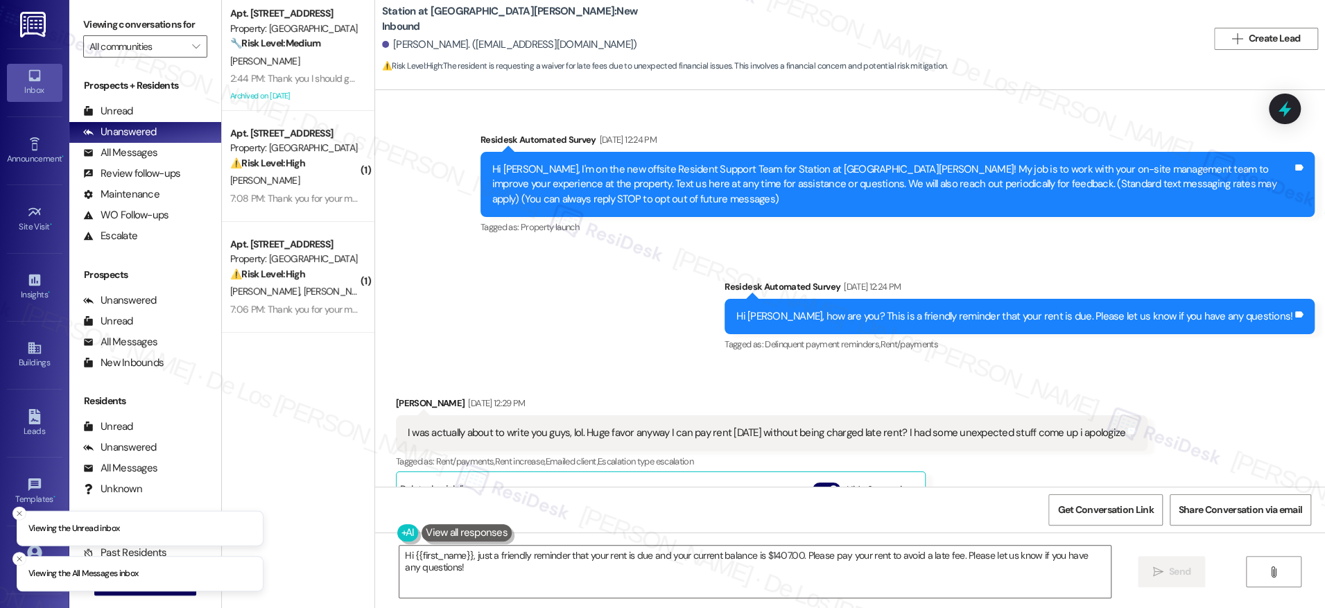
scroll to position [453, 0]
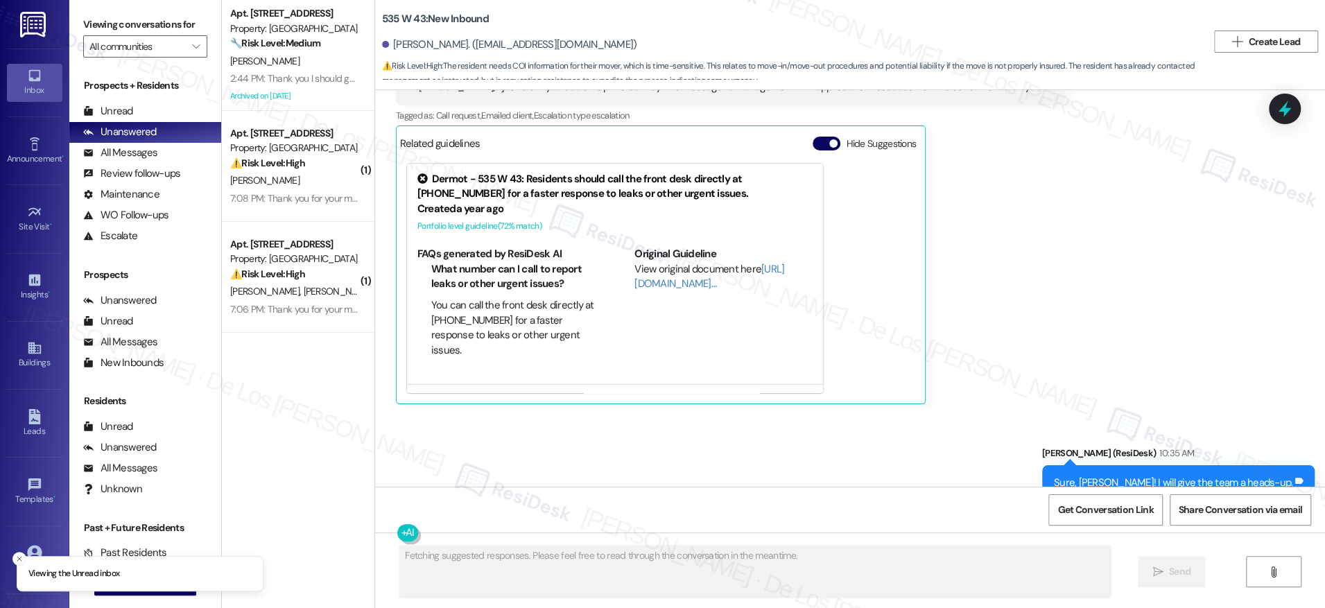
scroll to position [8207, 0]
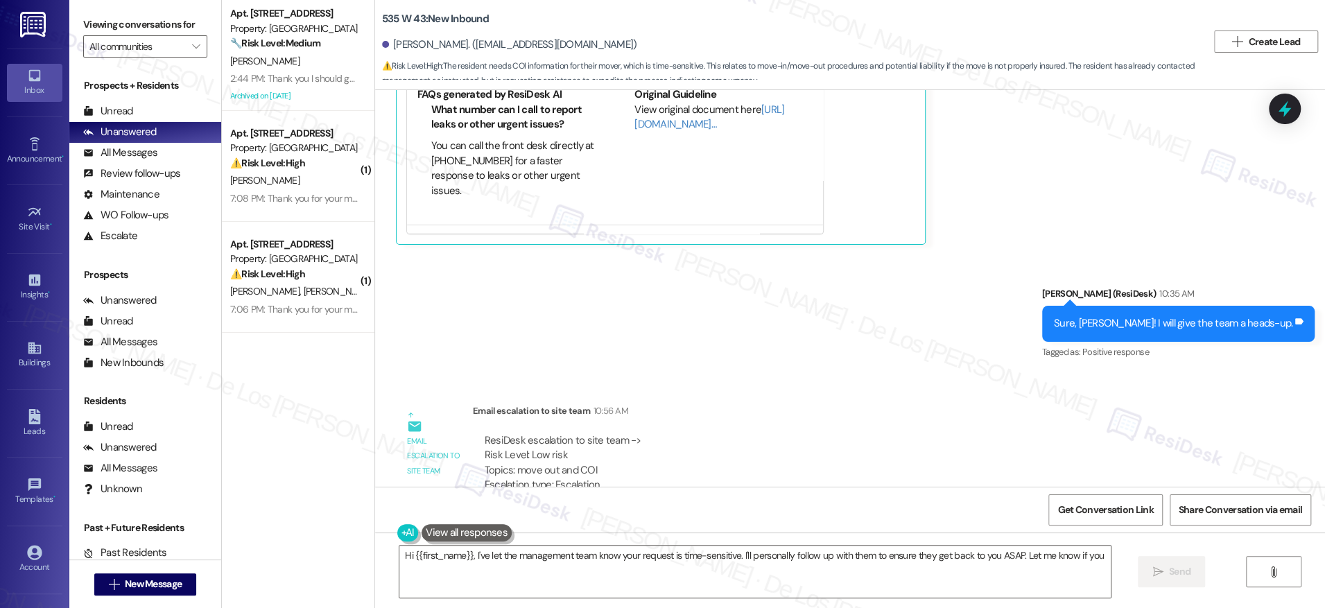
type textarea "Hi {{first_name}}, I've let the management team know your request is time-sensi…"
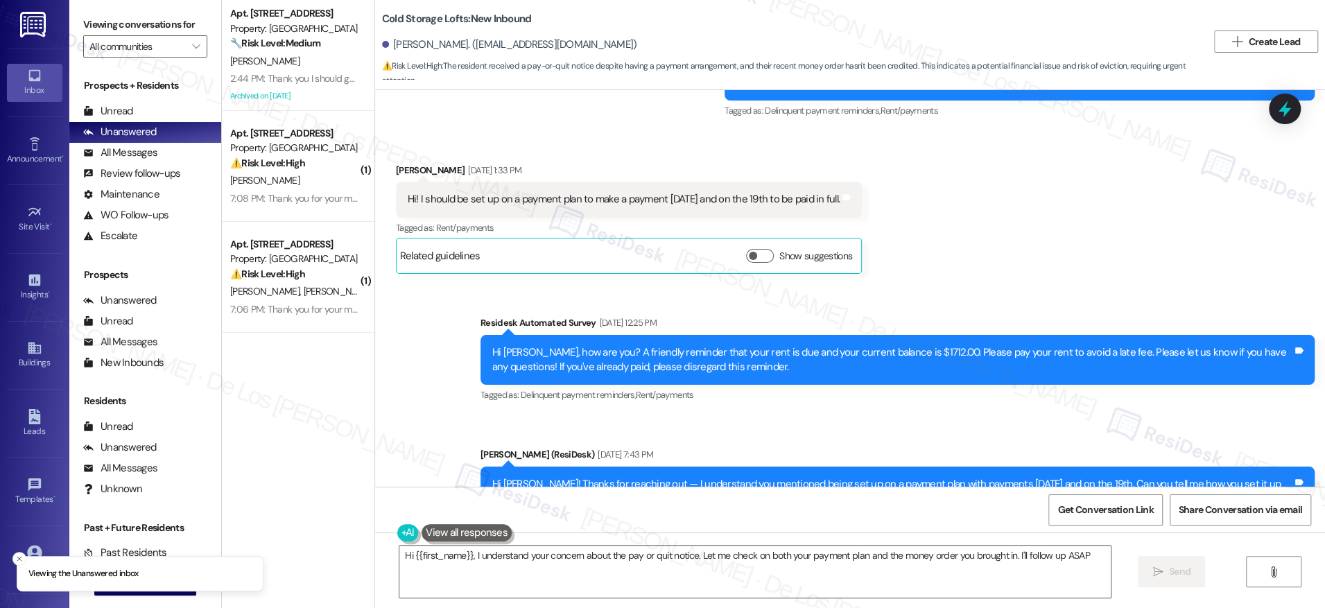
type textarea "Hi {{first_name}}, I understand your concern about the pay or quit notice. Let …"
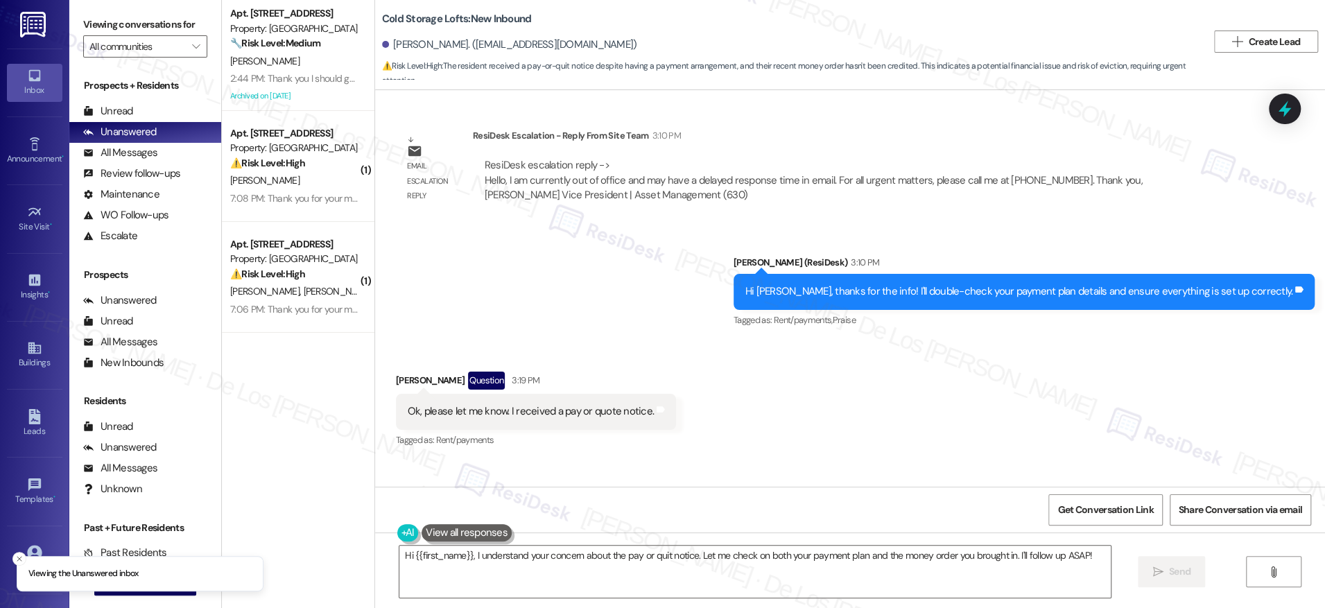
scroll to position [1598, 0]
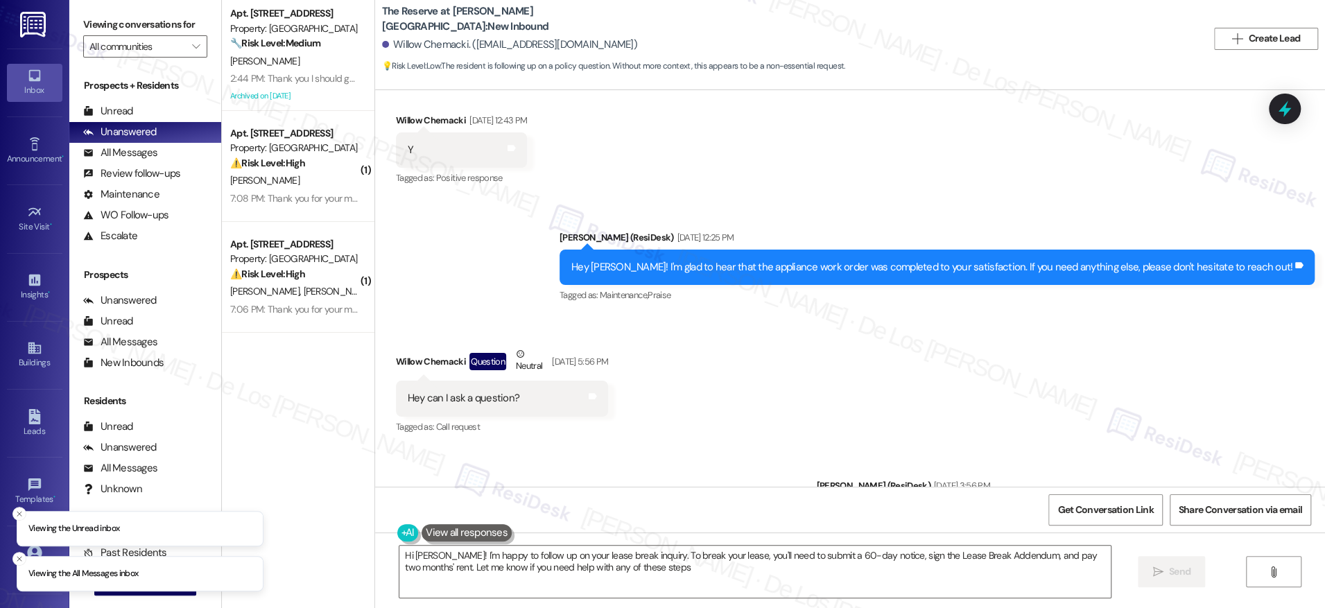
type textarea "Hi [PERSON_NAME]! I'm happy to follow up on your lease break inquiry. To break …"
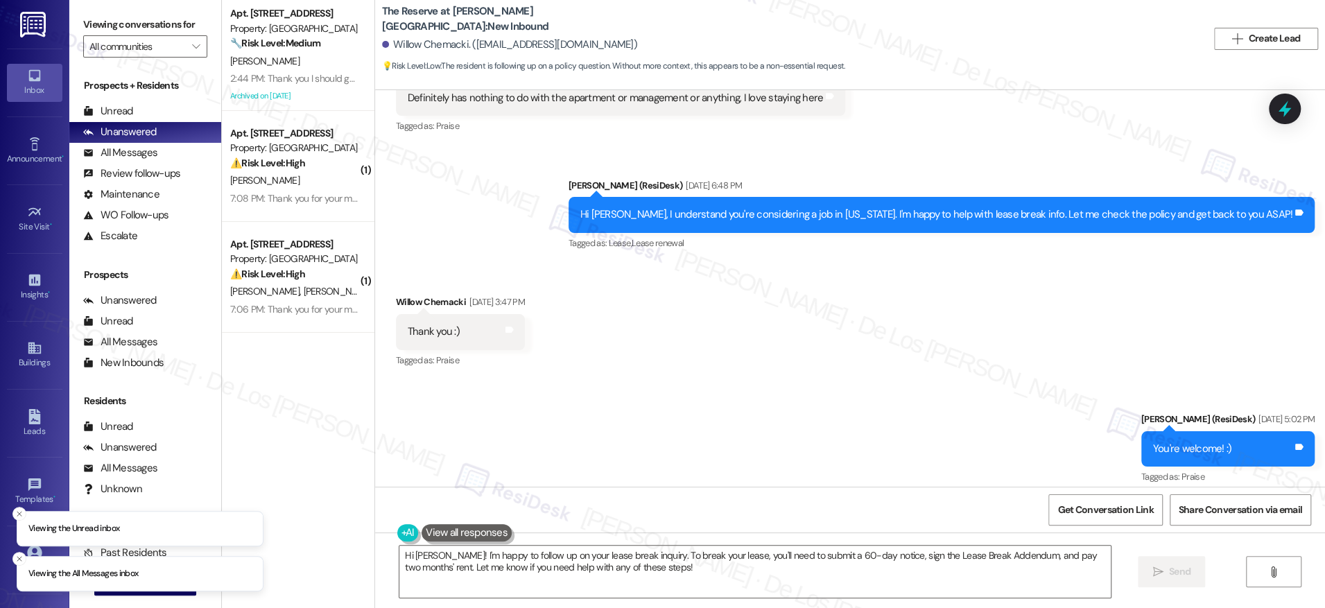
scroll to position [2815, 0]
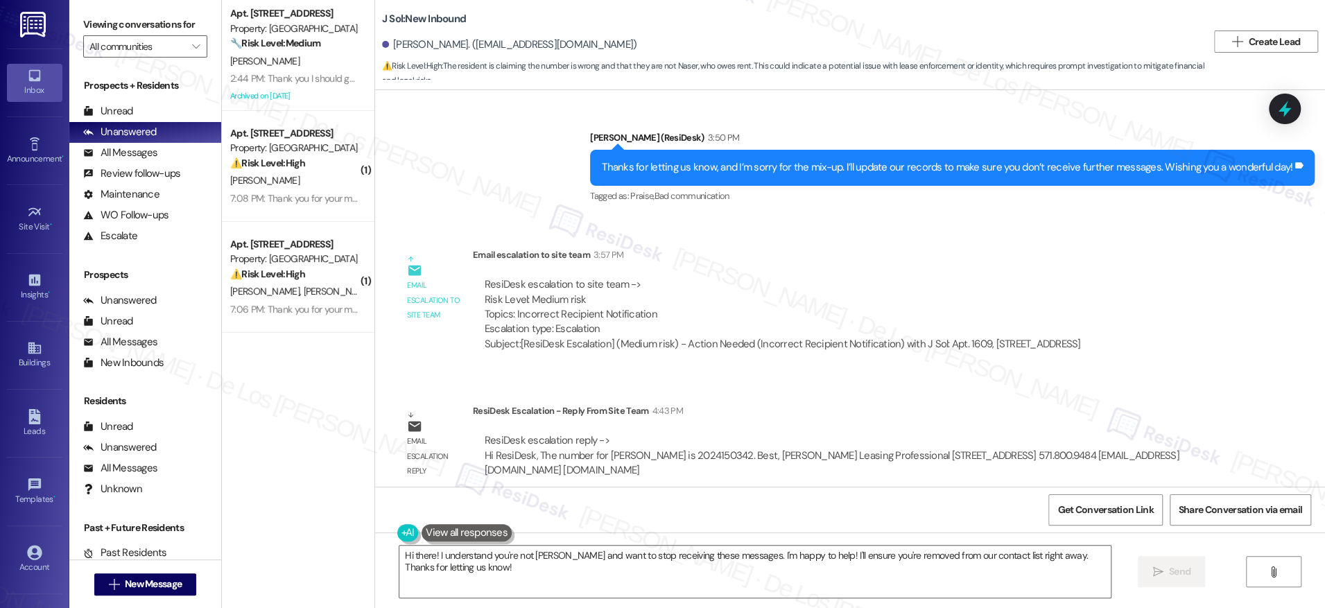
scroll to position [775, 0]
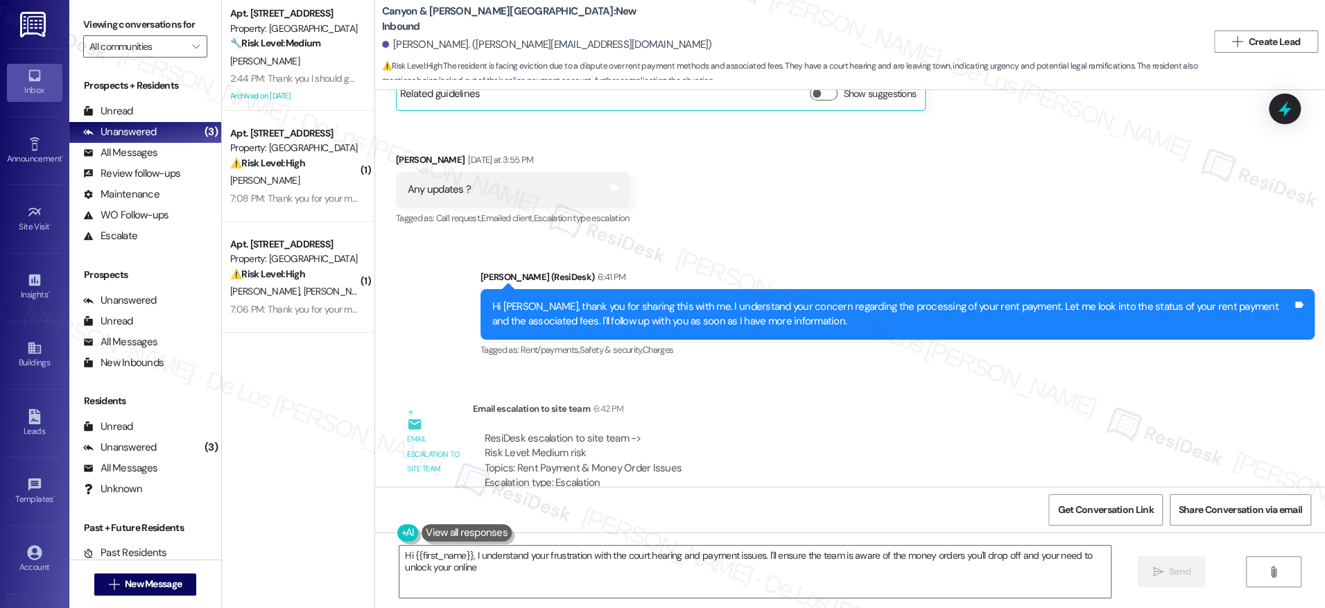
scroll to position [12567, 0]
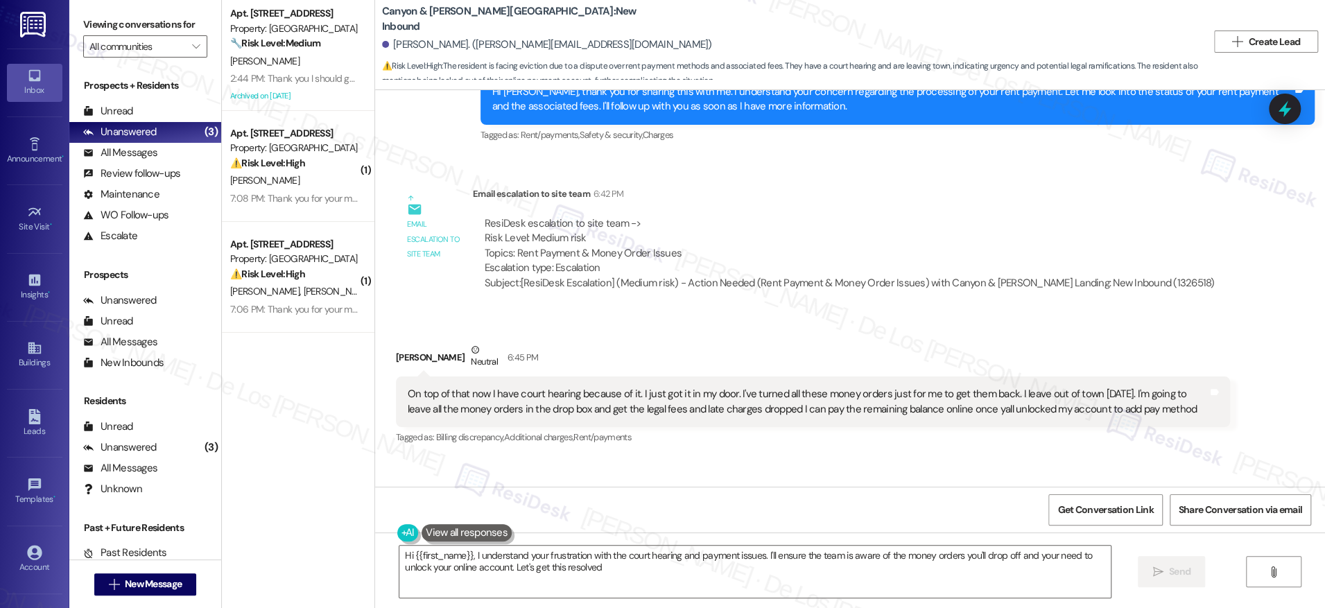
type textarea "Hi {{first_name}}, I understand your frustration with the court hearing and pay…"
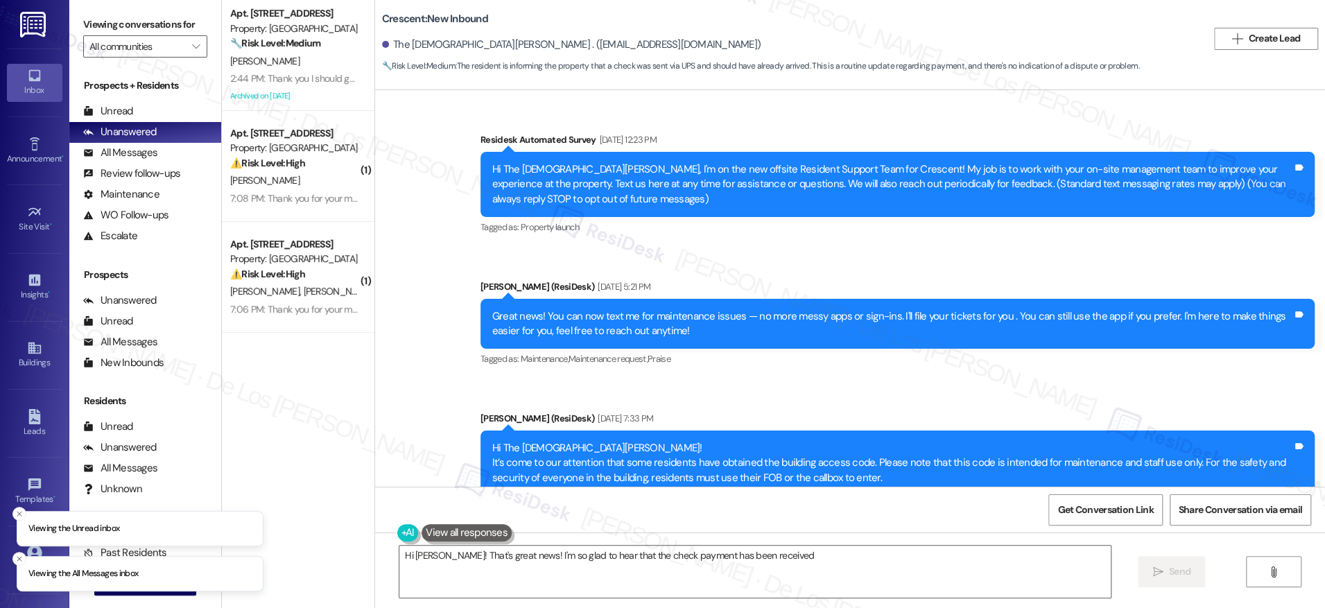
scroll to position [2808, 0]
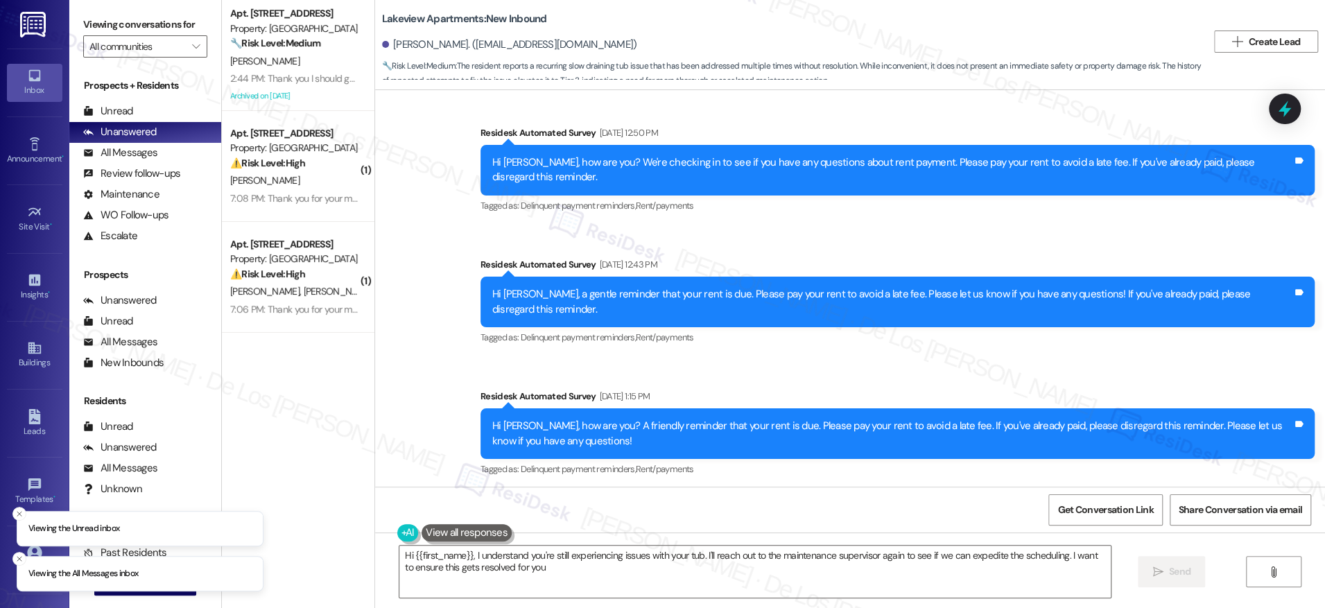
type textarea "Hi {{first_name}}, I understand you're still experiencing issues with your tub.…"
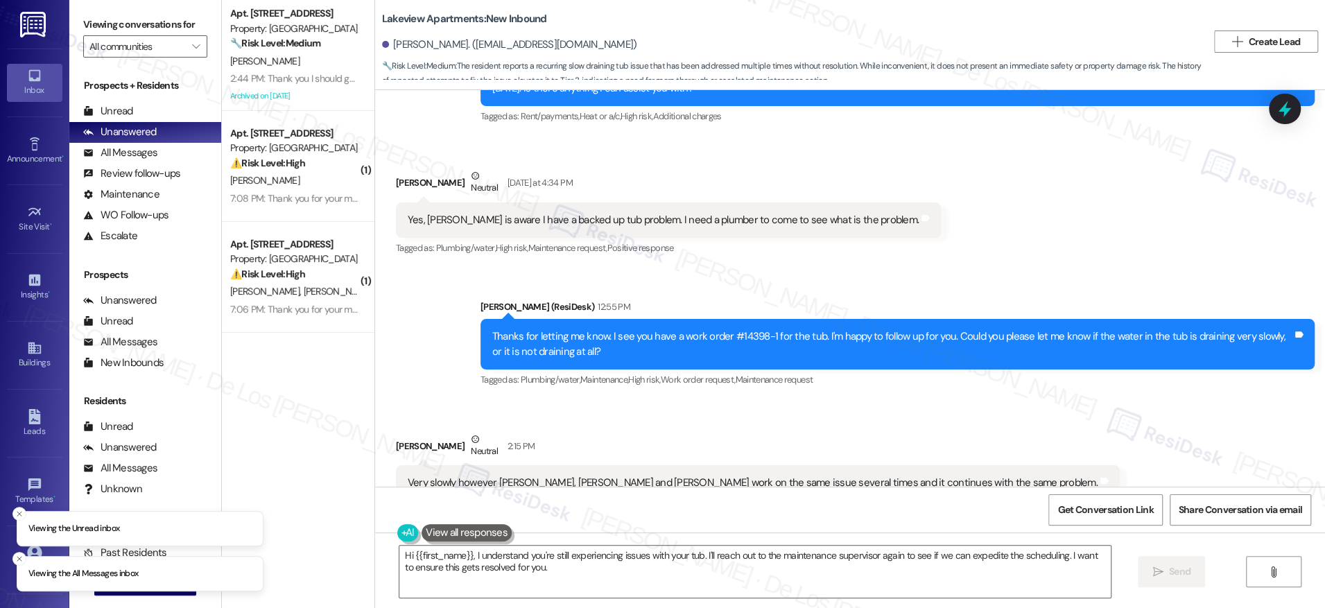
scroll to position [2919, 0]
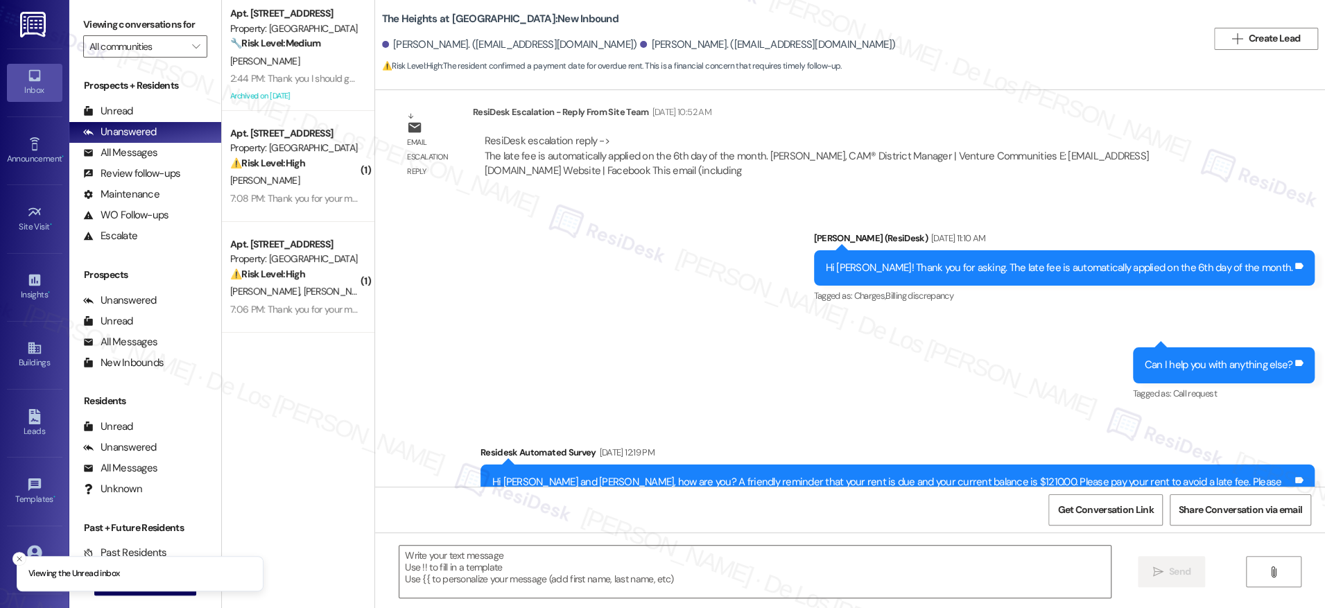
scroll to position [3201, 0]
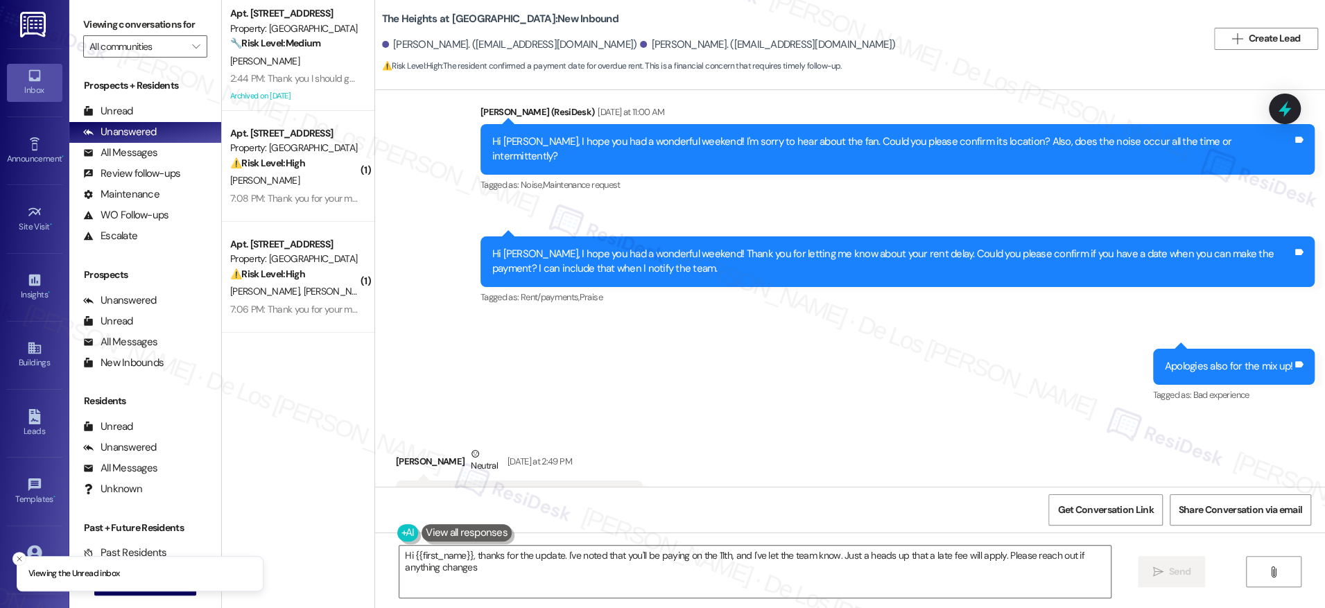
type textarea "Hi {{first_name}}, thanks for the update. I've noted that you'll be paying on t…"
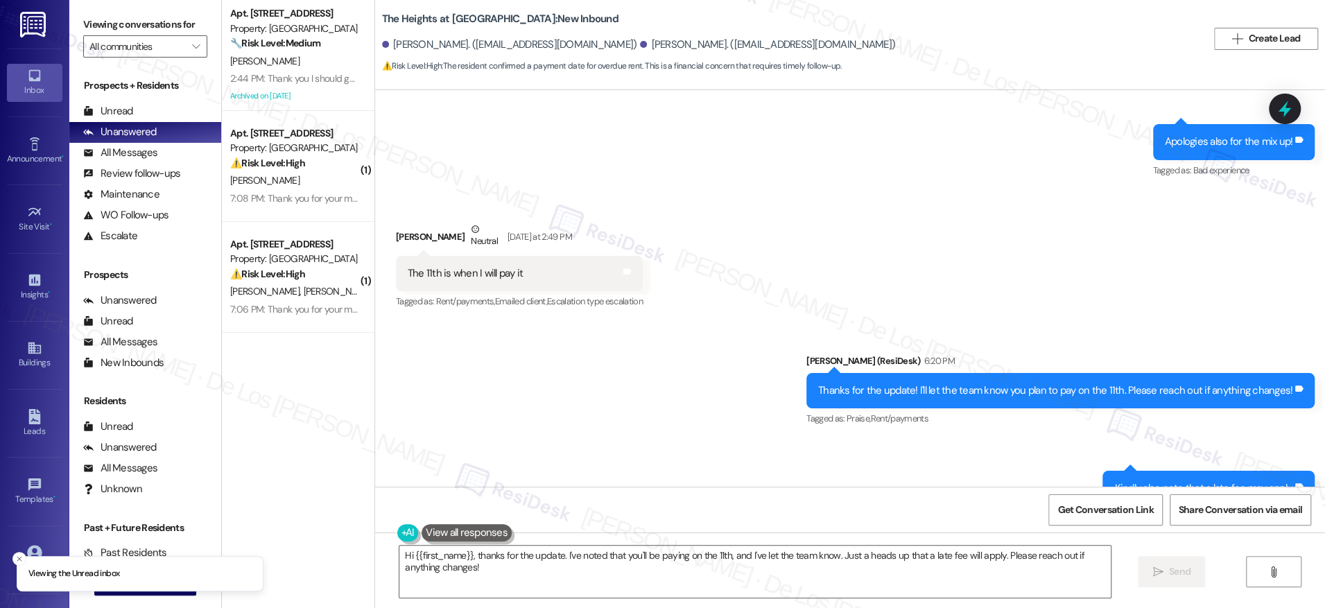
scroll to position [3850, 0]
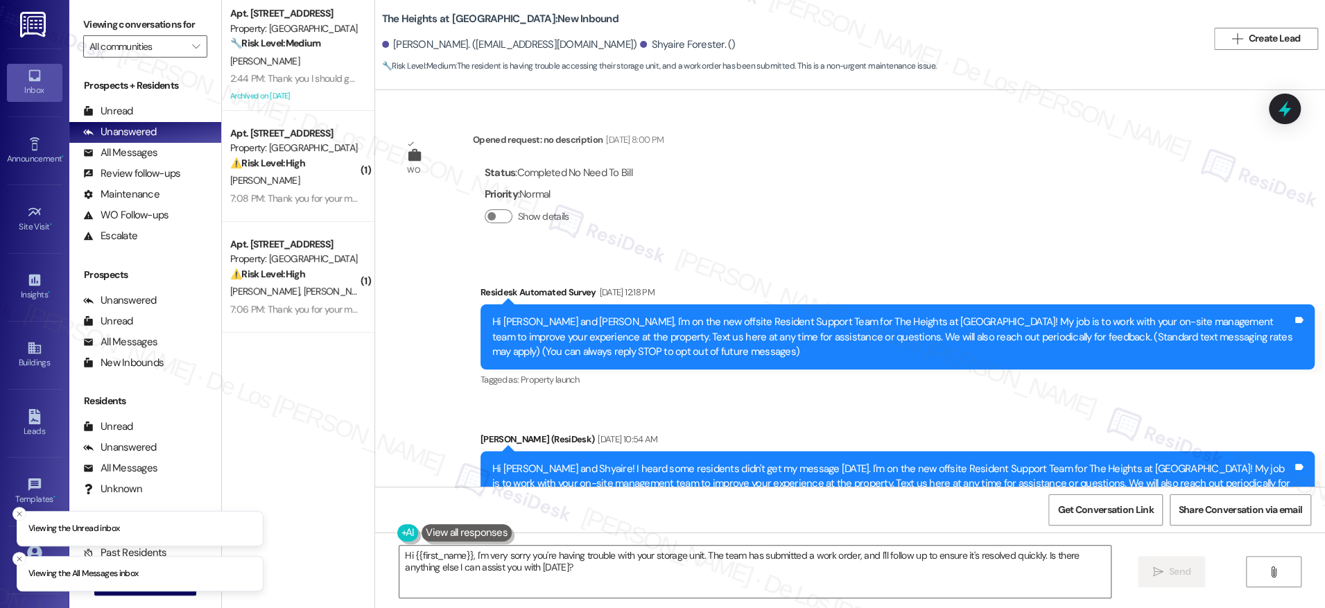
scroll to position [12752, 0]
